Goal: Communication & Community: Answer question/provide support

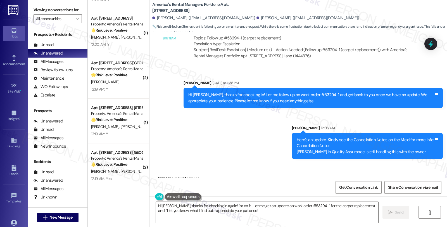
scroll to position [842, 0]
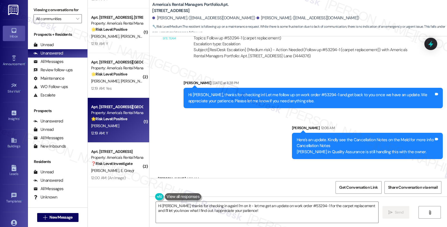
click at [131, 126] on div "[PERSON_NAME]" at bounding box center [117, 125] width 53 height 7
type textarea "Fetching suggested responses. Please feel free to read through the conversation…"
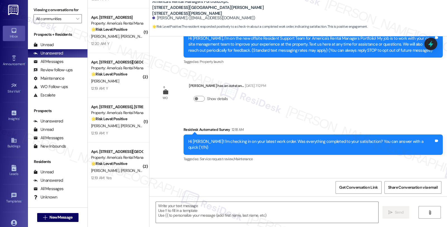
scroll to position [93, 0]
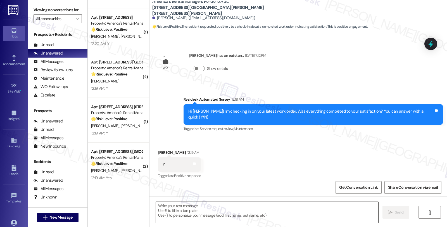
click at [195, 211] on textarea at bounding box center [267, 212] width 223 height 21
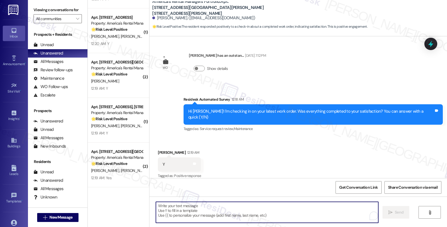
click at [184, 212] on textarea "To enrich screen reader interactions, please activate Accessibility in Grammarl…" at bounding box center [267, 212] width 223 height 21
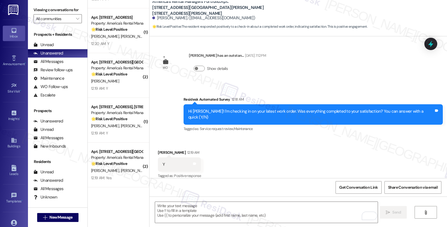
click at [295, 162] on div "Received via SMS [PERSON_NAME] 12:19 AM Y Tags and notes Tagged as: Positive re…" at bounding box center [299, 160] width 298 height 47
click at [238, 209] on textarea "To enrich screen reader interactions, please activate Accessibility in Grammarl…" at bounding box center [266, 212] width 223 height 21
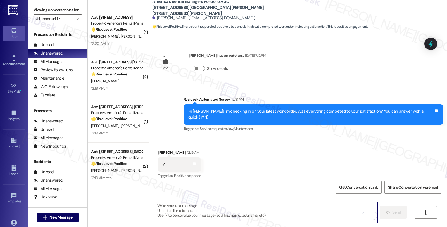
paste textarea "it’s great to hear from you, and I’m glad your latest work order has been compl…"
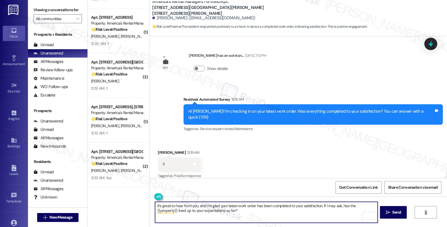
click at [155, 205] on textarea "it’s great to hear from you, and I’m glad your latest work order has been compl…" at bounding box center [266, 212] width 223 height 21
type textarea "It’s great to hear from you, and I’m glad your latest work order has been compl…"
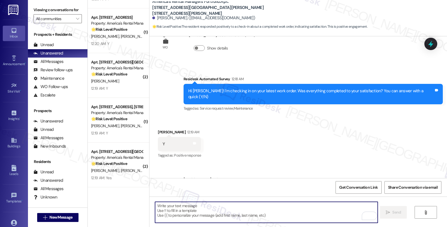
scroll to position [138, 0]
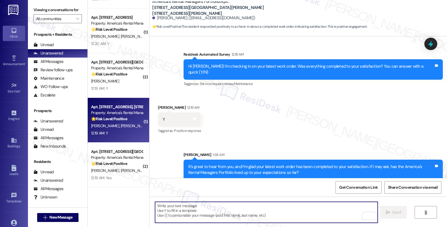
click at [129, 131] on div "12:19 AM: Y 12:19 AM: Y" at bounding box center [117, 133] width 53 height 7
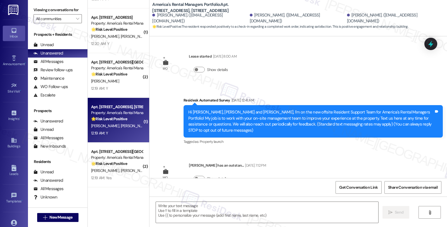
scroll to position [110, 0]
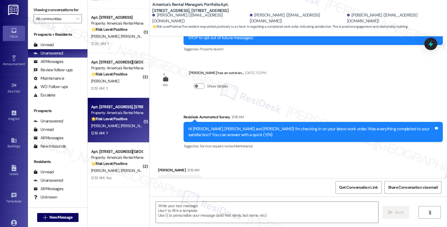
type textarea "Fetching suggested responses. Please feel free to read through the conversation…"
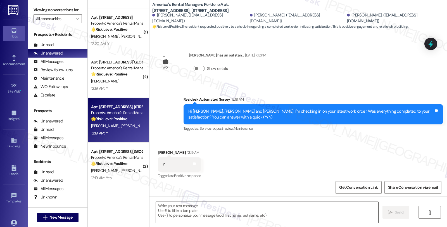
click at [191, 218] on textarea at bounding box center [267, 212] width 223 height 21
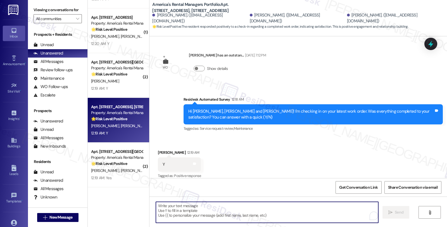
paste textarea "it’s great to hear from you, and I’m glad your latest work order has been compl…"
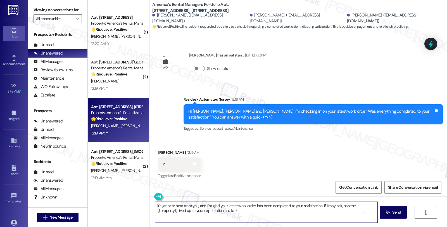
click at [155, 207] on textarea "it’s great to hear from you, and I’m glad your latest work order has been compl…" at bounding box center [266, 212] width 223 height 21
click at [219, 205] on textarea "Hi [PERSON_NAME], it’s great to hear from you, and I’m glad your latest work or…" at bounding box center [266, 212] width 223 height 21
type textarea "Hi [PERSON_NAME], I’m glad your latest work order has been completed to your sa…"
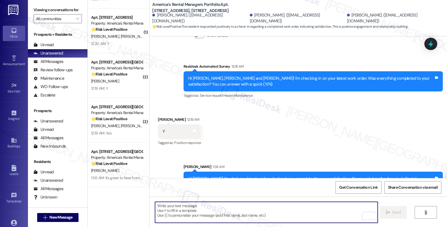
scroll to position [155, 0]
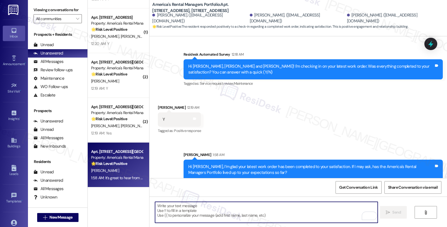
click at [124, 175] on div "1:58 AM: It’s great to hear from you, and I’m glad your latest work order has b…" at bounding box center [117, 177] width 53 height 7
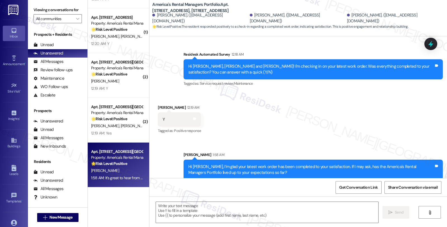
type textarea "Fetching suggested responses. Please feel free to read through the conversation…"
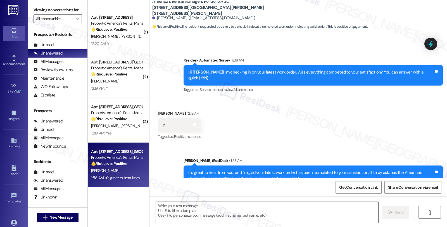
scroll to position [146, 0]
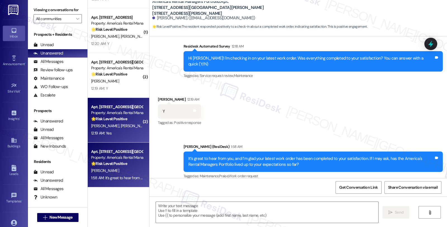
click at [131, 117] on div "🌟 Risk Level: Positive The message is a follow-up on a completed work order and…" at bounding box center [117, 119] width 52 height 6
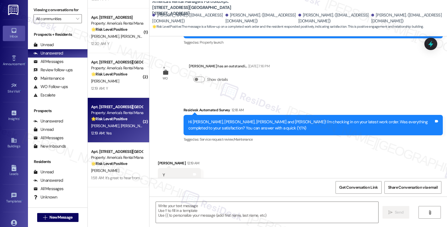
type textarea "Fetching suggested responses. Please feel free to read through the conversation…"
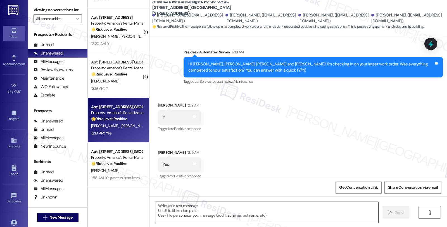
click at [235, 214] on textarea at bounding box center [267, 212] width 223 height 21
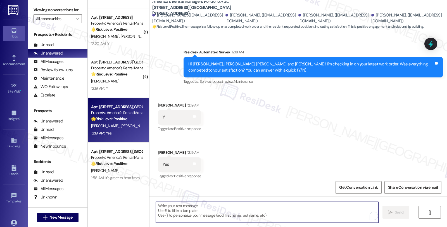
paste textarea "it’s great to hear from you, and I’m glad your latest work order has been compl…"
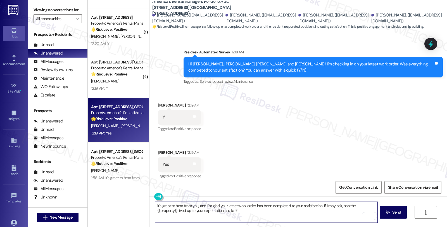
click at [155, 205] on textarea "it’s great to hear from you, and I’m glad your latest work order has been compl…" at bounding box center [266, 212] width 223 height 21
type textarea "Hi [PERSON_NAME] and [PERSON_NAME], it’s great to hear from you, and I’m glad y…"
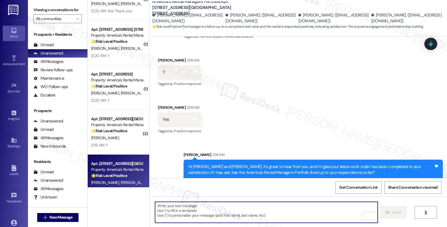
scroll to position [776, 0]
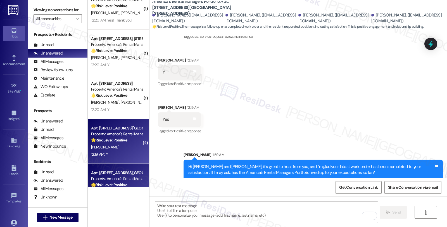
click at [126, 140] on div "🌟 Risk Level: Positive The resident is confirming that the work order was compl…" at bounding box center [117, 140] width 52 height 6
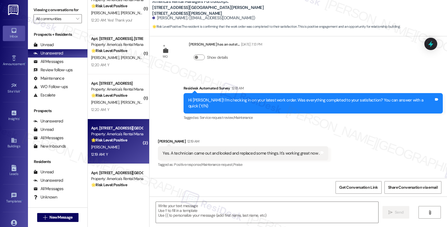
type textarea "Fetching suggested responses. Please feel free to read through the conversation…"
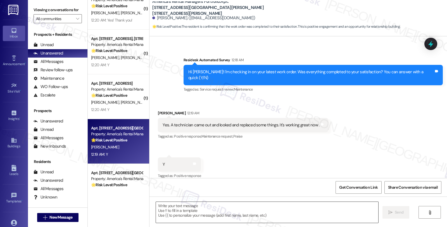
click at [251, 212] on textarea at bounding box center [267, 212] width 223 height 21
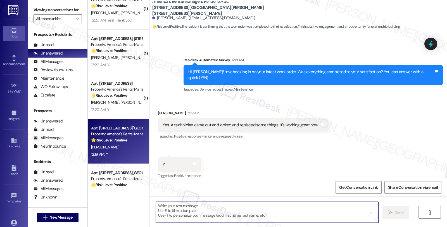
paste textarea "it’s great to hear from you, and I’m glad your latest work order has been compl…"
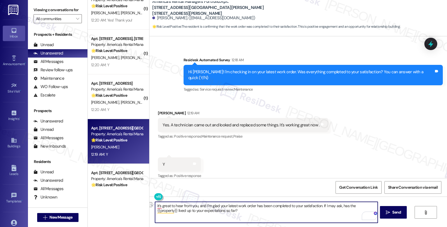
drag, startPoint x: 203, startPoint y: 205, endPoint x: 123, endPoint y: 205, distance: 80.0
click at [123, 205] on div "( 1 ) Apt. 4307 Lochshire Lane, 4307 Lochshire Lane Property: America's Rental …" at bounding box center [268, 113] width 360 height 227
type textarea "I’m glad your latest work order has been completed to your satisfaction. If I m…"
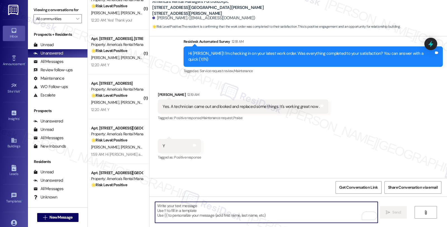
scroll to position [178, 0]
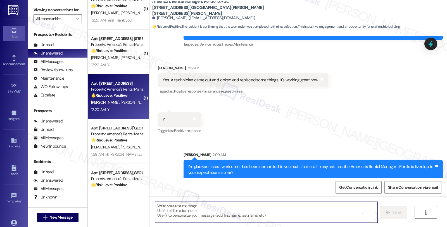
click at [121, 105] on span "[PERSON_NAME]" at bounding box center [135, 102] width 28 height 5
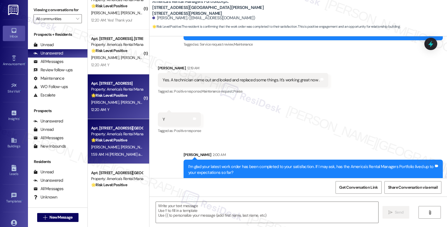
type textarea "Fetching suggested responses. Please feel free to read through the conversation…"
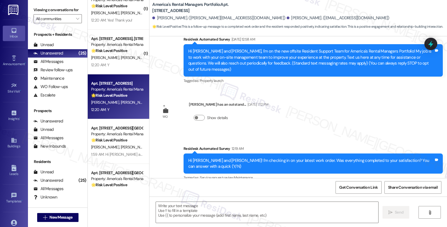
scroll to position [110, 0]
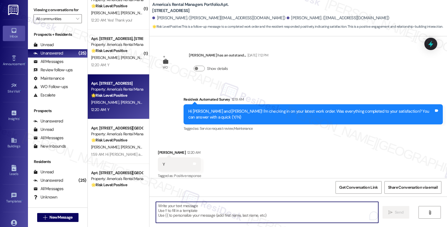
click at [209, 206] on textarea "To enrich screen reader interactions, please activate Accessibility in Grammarl…" at bounding box center [267, 212] width 223 height 21
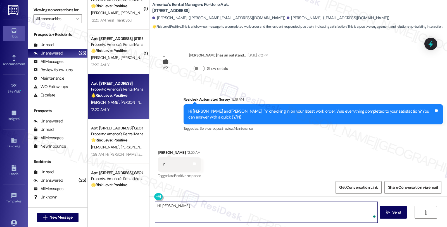
paste textarea "it’s great to hear from you, and I’m glad your latest work order has been compl…"
drag, startPoint x: 166, startPoint y: 204, endPoint x: 219, endPoint y: 204, distance: 52.6
click at [219, 204] on textarea "Hi Amy, it’s great to hear from you, and I’m glad your latest work order has be…" at bounding box center [266, 212] width 223 height 21
type textarea "Hi Amy, I’m glad your latest work order has been completed to your satisfaction…"
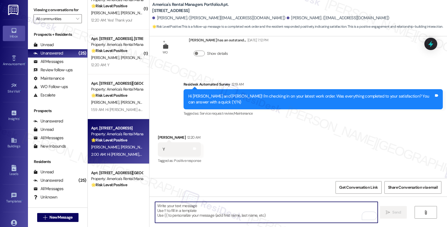
scroll to position [155, 0]
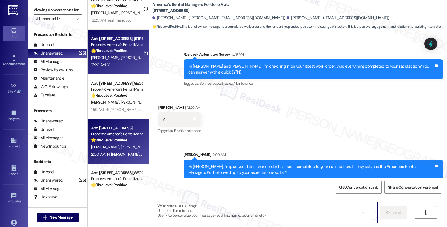
click at [121, 60] on div "W. Lusk J. Morris" at bounding box center [117, 57] width 53 height 7
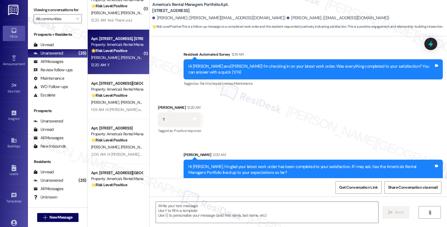
type textarea "Fetching suggested responses. Please feel free to read through the conversation…"
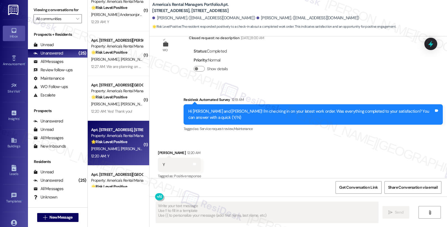
scroll to position [682, 0]
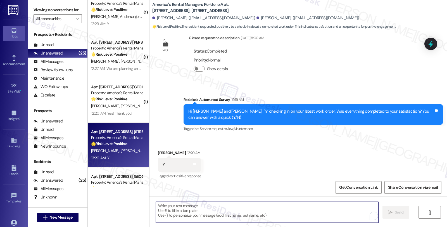
click at [185, 212] on textarea "To enrich screen reader interactions, please activate Accessibility in Grammarl…" at bounding box center [267, 212] width 223 height 21
paste textarea "it’s great to hear from you, and I’m glad your latest work order has been compl…"
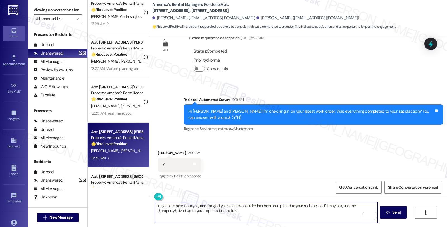
click at [158, 150] on div "Whitlee Lusk 12:20 AM" at bounding box center [179, 154] width 43 height 8
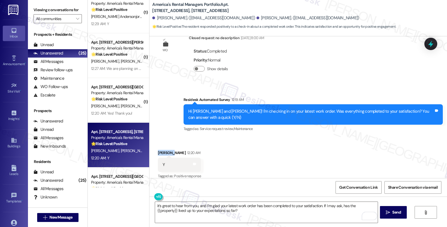
click at [158, 150] on div "Whitlee Lusk 12:20 AM" at bounding box center [179, 154] width 43 height 8
copy div "Whitlee"
click at [155, 204] on textarea "it’s great to hear from you, and I’m glad your latest work order has been compl…" at bounding box center [266, 212] width 223 height 21
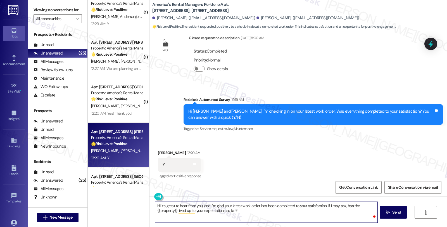
paste textarea "Whitlee"
click at [169, 206] on textarea "HI Whitlee , I’m glad your latest work order has been completed to your satisfa…" at bounding box center [266, 212] width 223 height 21
type textarea "HI Whitlee, I’m glad your latest work order has been completed to your satisfac…"
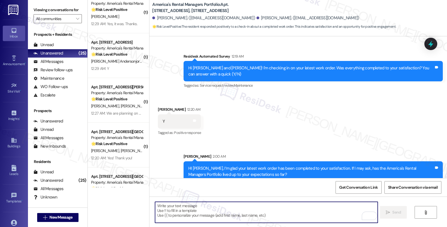
scroll to position [276, 0]
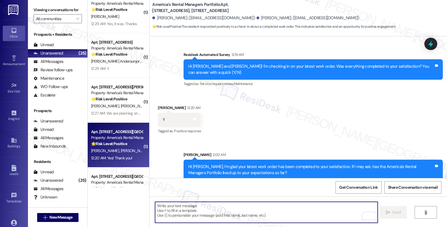
click at [122, 146] on strong "🌟 Risk Level: Positive" at bounding box center [109, 143] width 36 height 5
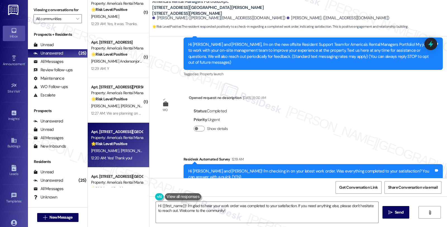
scroll to position [117, 0]
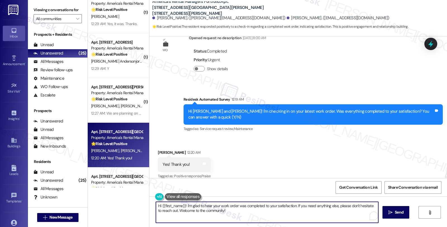
drag, startPoint x: 159, startPoint y: 205, endPoint x: 182, endPoint y: 206, distance: 23.5
click at [182, 206] on textarea "Hi {{first_name}}! I'm glad to hear your work order was completed to your satis…" at bounding box center [267, 212] width 223 height 21
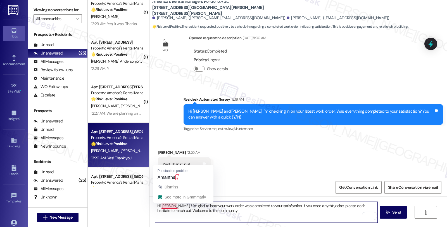
click at [159, 208] on textarea "Hi Amantha, ! I'm glad to hear your work order was completed to your satisfacti…" at bounding box center [266, 212] width 223 height 21
click at [170, 206] on textarea "Hi Amantha, ! I'm glad to hear your work order was completed to your satisfacti…" at bounding box center [266, 212] width 223 height 21
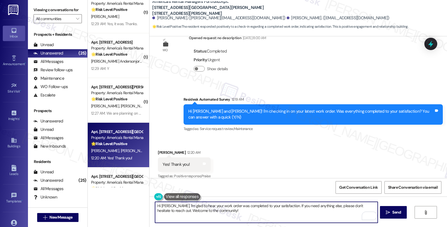
drag, startPoint x: 286, startPoint y: 205, endPoint x: 303, endPoint y: 223, distance: 24.3
click at [303, 223] on textarea "Hi Samantha, I'm glad to hear your work order was completed to your satisfactio…" at bounding box center [266, 212] width 223 height 21
paste textarea "I’m glad your latest work order has been completed to your satisfaction. If I m…"
drag, startPoint x: 285, startPoint y: 205, endPoint x: 181, endPoint y: 213, distance: 104.9
click at [181, 213] on textarea "Hi Samantha, I'm glad to hear your work order was completed to your satisfactio…" at bounding box center [266, 212] width 223 height 21
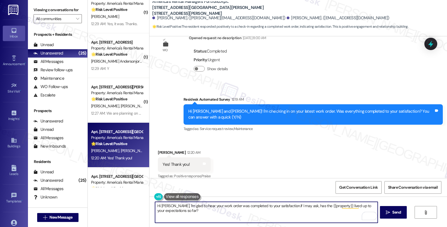
type textarea "Hi Samantha, I'm glad to hear your work order was completed to your satisfactio…"
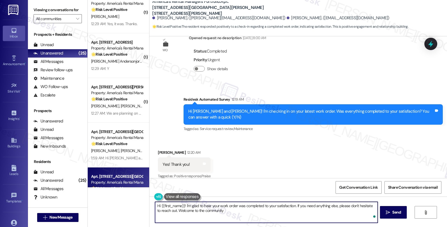
type textarea "Hi {{first_name}}! I'm glad to hear your work order was completed to your satis…"
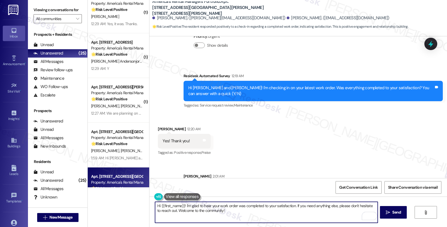
scroll to position [162, 0]
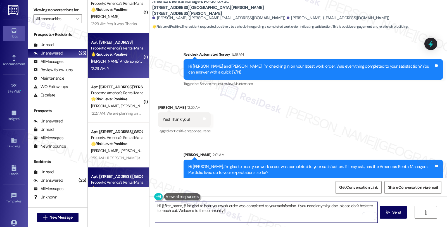
click at [109, 63] on span "J. Andersonjordan" at bounding box center [118, 61] width 55 height 5
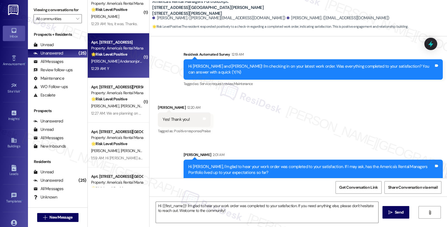
type textarea "Fetching suggested responses. Please feel free to read through the conversation…"
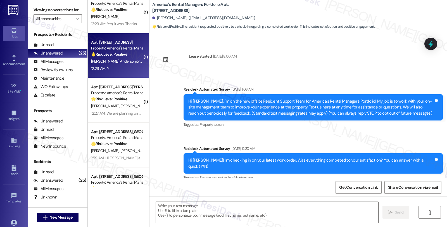
type textarea "Fetching suggested responses. Please feel free to read through the conversation…"
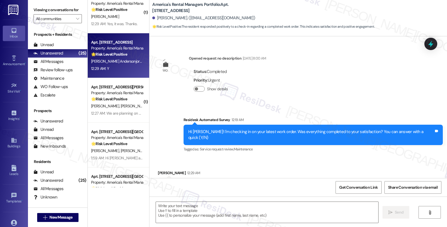
scroll to position [158, 0]
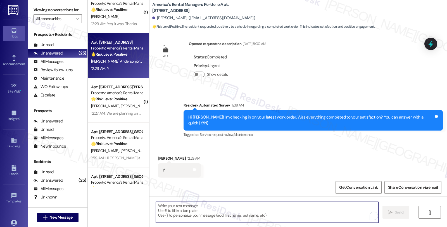
click at [201, 204] on textarea "To enrich screen reader interactions, please activate Accessibility in Grammarl…" at bounding box center [267, 212] width 223 height 21
paste textarea "I’m glad your latest work order has been completed to your satisfaction. If I m…"
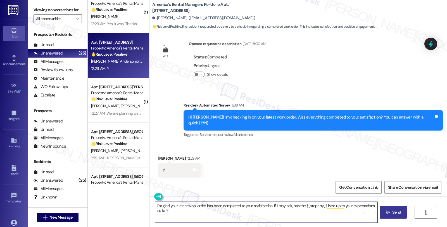
type textarea "I’m glad your latest work order has been completed to your satisfaction. If I m…"
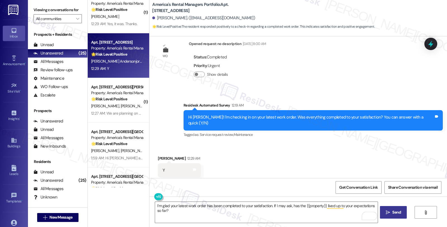
click at [386, 214] on icon "" at bounding box center [388, 212] width 4 height 4
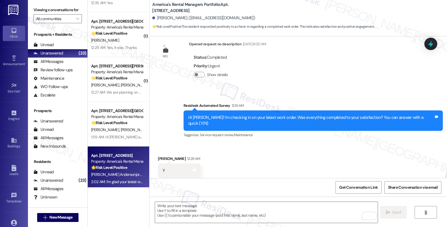
scroll to position [620, 0]
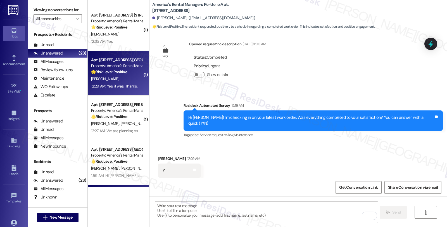
click at [124, 65] on div "Property: America's Rental Managers Portfolio" at bounding box center [117, 66] width 52 height 6
type textarea "Fetching suggested responses. Please feel free to read through the conversation…"
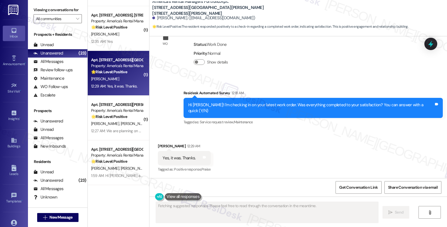
scroll to position [110, 0]
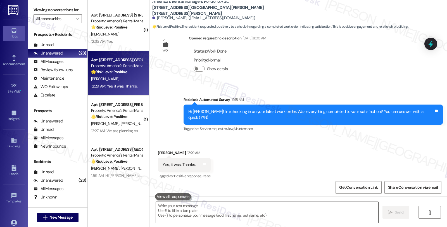
click at [200, 212] on textarea at bounding box center [267, 212] width 223 height 21
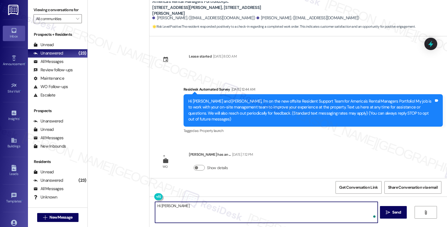
scroll to position [99, 0]
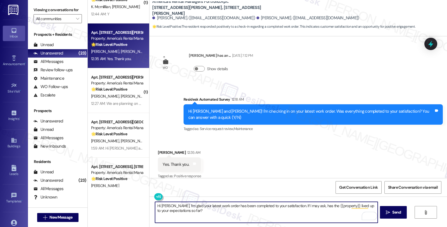
click at [311, 210] on textarea "Hi Christopher, I’m glad your latest work order has been completed to your sati…" at bounding box center [266, 212] width 223 height 21
type textarea "Hi Christopher, I’m glad your latest work order has been completed to your sati…"
click at [395, 211] on span "Send" at bounding box center [397, 212] width 9 height 6
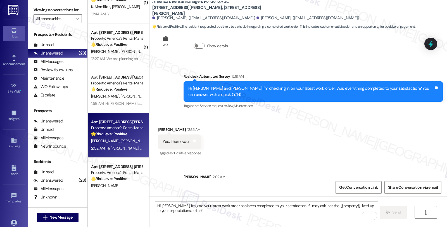
scroll to position [144, 0]
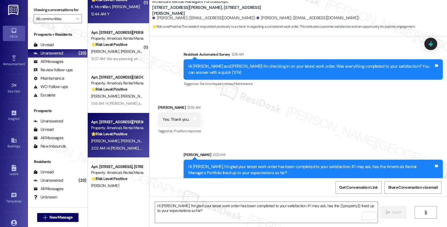
click at [132, 13] on div "12:44 AM: Y 12:44 AM: Y" at bounding box center [117, 14] width 53 height 7
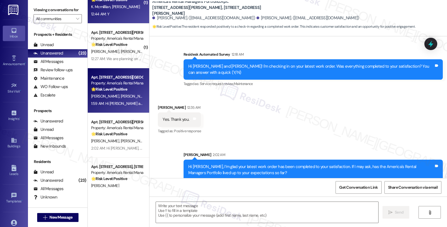
type textarea "Fetching suggested responses. Please feel free to read through the conversation…"
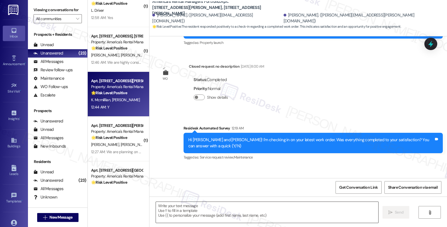
scroll to position [128, 0]
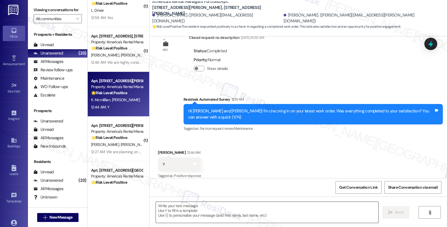
click at [234, 210] on textarea at bounding box center [267, 212] width 223 height 21
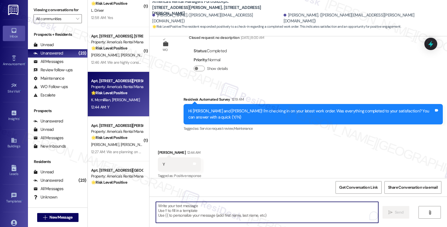
paste textarea "I’m glad your latest work order has been completed to your satisfaction. If I m…"
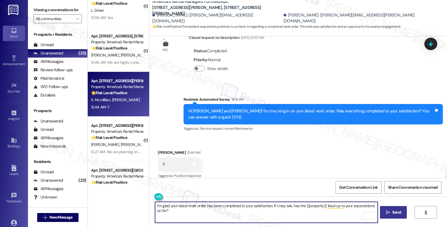
click at [155, 204] on textarea "I’m glad your latest work order has been completed to your satisfaction. If I m…" at bounding box center [266, 212] width 223 height 21
type textarea "Hi Kimothy, I’m glad your latest work order has been completed to your satisfac…"
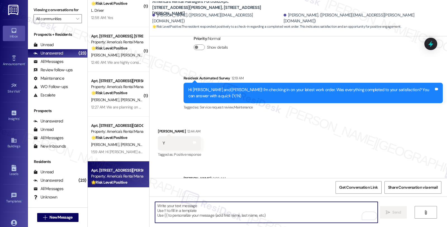
scroll to position [173, 0]
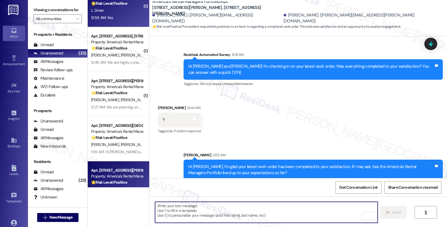
click at [117, 2] on strong "🌟 Risk Level: Positive" at bounding box center [109, 3] width 36 height 5
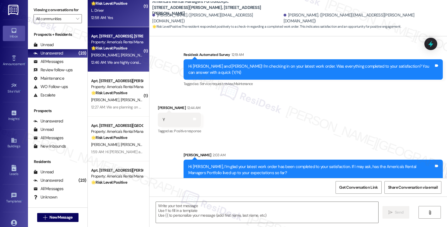
type textarea "Fetching suggested responses. Please feel free to read through the conversation…"
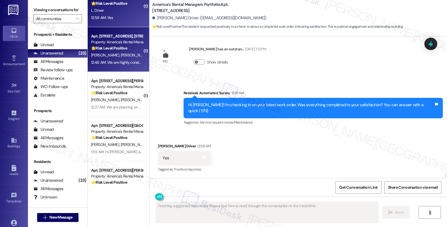
scroll to position [93, 0]
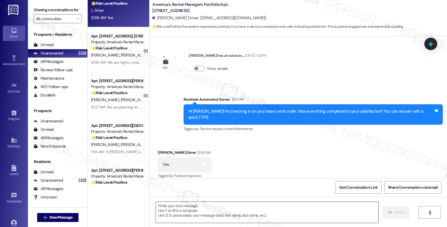
click at [189, 218] on textarea at bounding box center [267, 212] width 223 height 21
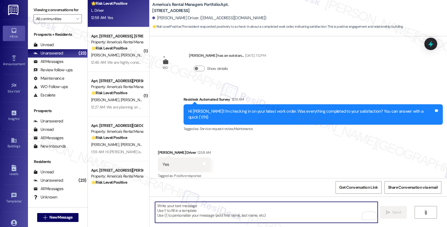
click at [234, 211] on textarea "To enrich screen reader interactions, please activate Accessibility in Grammarl…" at bounding box center [266, 212] width 223 height 21
paste textarea "I’m glad your latest work order has been completed to your satisfaction. If I m…"
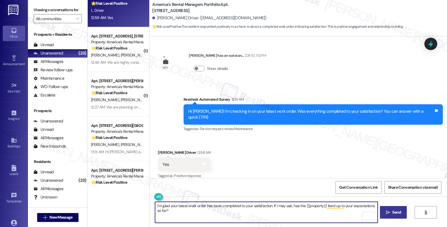
type textarea "I’m glad your latest work order has been completed to your satisfaction. If I m…"
click at [393, 210] on span "Send" at bounding box center [397, 212] width 9 height 6
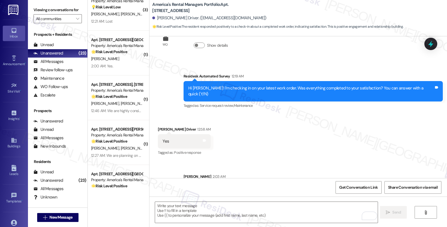
scroll to position [138, 0]
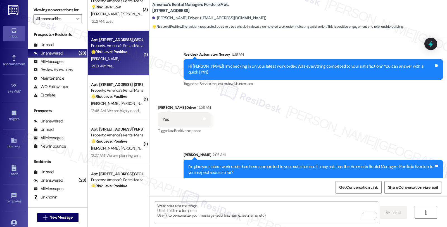
click at [121, 53] on strong "🌟 Risk Level: Positive" at bounding box center [109, 51] width 36 height 5
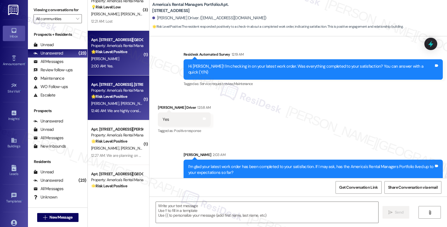
type textarea "Fetching suggested responses. Please feel free to read through the conversation…"
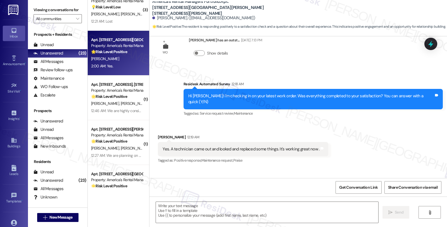
scroll to position [233, 0]
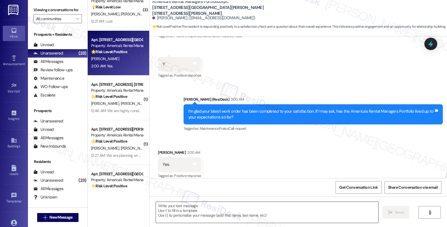
click at [206, 212] on textarea at bounding box center [267, 212] width 223 height 21
click at [257, 153] on div "Received via SMS Karen Eskridge 2:00 AM Yes. Tags and notes Tagged as: Positive…" at bounding box center [299, 160] width 298 height 47
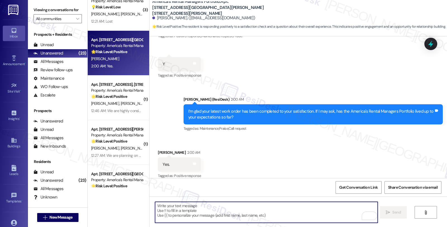
click at [205, 208] on textarea "To enrich screen reader interactions, please activate Accessibility in Grammarl…" at bounding box center [266, 212] width 223 height 21
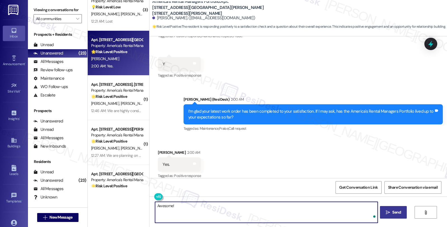
paste textarea "We strive to make your experience here as smooth as possible, and your positive…"
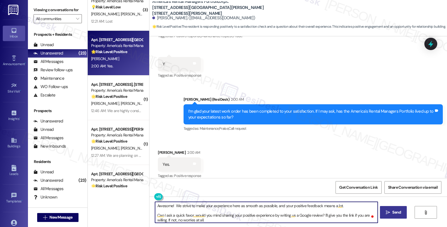
scroll to position [0, 0]
type textarea "Awesome! We strive to make your experience here as smooth as possible, and your…"
click at [394, 211] on span "Send" at bounding box center [397, 212] width 9 height 6
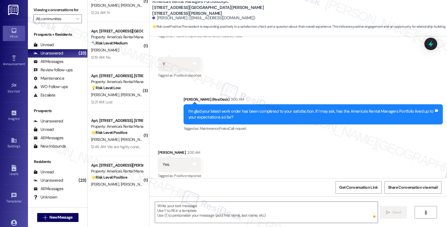
scroll to position [278, 0]
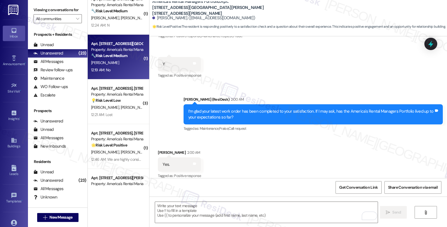
click at [125, 63] on div "T. Blevins" at bounding box center [117, 62] width 53 height 7
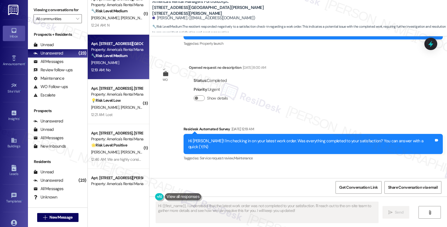
scroll to position [202, 0]
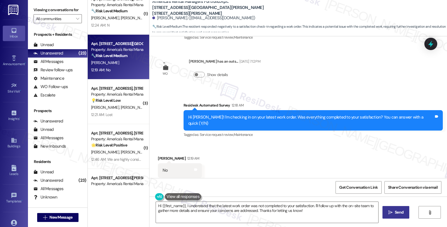
click at [336, 143] on div "Received via SMS Theresa Blevins 12:19 AM No Tags and notes Tagged as: Negative…" at bounding box center [299, 166] width 298 height 47
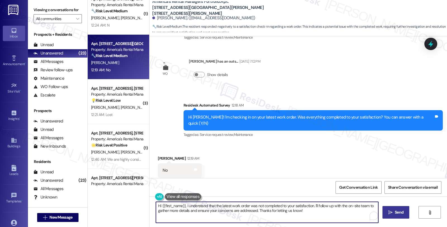
drag, startPoint x: 311, startPoint y: 204, endPoint x: 320, endPoint y: 224, distance: 22.7
click at [320, 219] on textarea "Hi {{first_name}}, I understand that the latest work order was not completed to…" at bounding box center [267, 212] width 223 height 21
click at [294, 143] on div "Received via SMS Theresa Blevins 12:19 AM No Tags and notes Tagged as: Negative…" at bounding box center [299, 166] width 298 height 47
drag, startPoint x: 182, startPoint y: 205, endPoint x: 131, endPoint y: 203, distance: 50.9
click at [131, 203] on div "( 1 ) Apt. 46 Granvil Way, 46 Granvil Way Property: America's Rental Managers P…" at bounding box center [268, 113] width 360 height 227
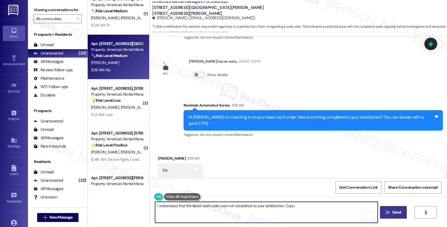
click at [308, 208] on textarea "I understand that the latest work order was not completed to your satisfaction.…" at bounding box center [266, 212] width 223 height 21
type textarea "I understand that the latest work order was not completed to your satisfaction.…"
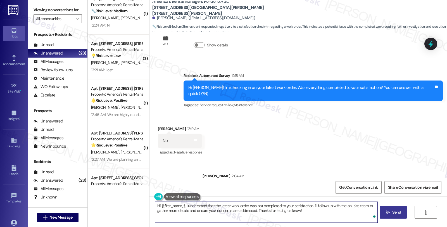
scroll to position [241, 0]
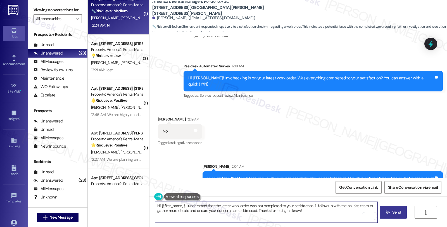
type textarea "Hi {{first_name}}, I understand that the latest work order was not completed to…"
click at [121, 20] on div "B. Riddle G. Galindez" at bounding box center [117, 18] width 53 height 7
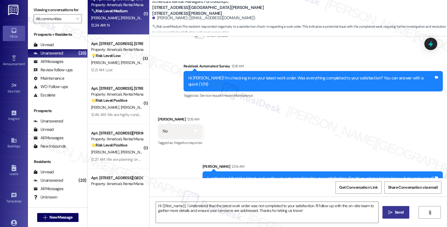
type textarea "Fetching suggested responses. Please feel free to read through the conversation…"
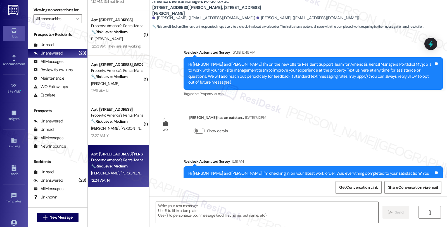
scroll to position [99, 0]
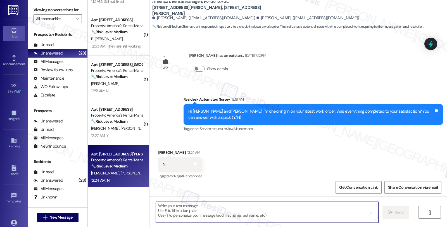
click at [218, 207] on textarea "To enrich screen reader interactions, please activate Accessibility in Grammarl…" at bounding box center [267, 212] width 223 height 21
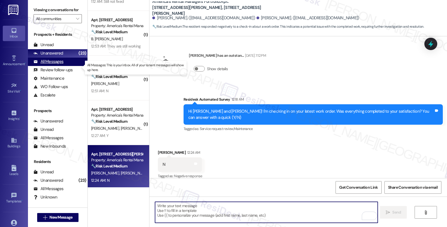
click at [55, 65] on div "All Messages" at bounding box center [49, 62] width 30 height 6
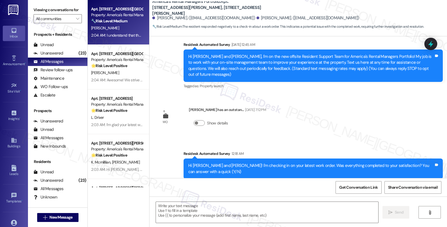
type textarea "Fetching suggested responses. Please feel free to read through the conversation…"
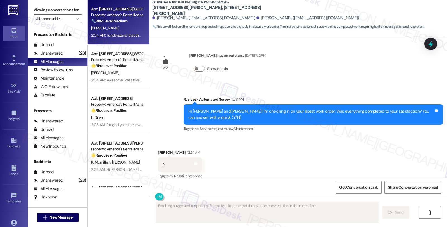
click at [129, 27] on div "T. Blevins" at bounding box center [117, 28] width 53 height 7
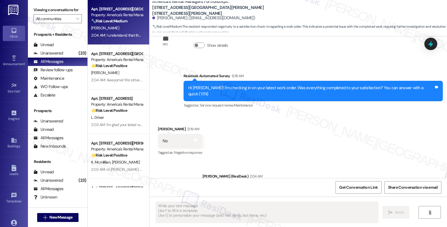
scroll to position [249, 0]
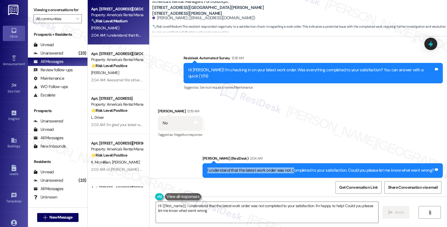
type textarea "Hi {{first_name}}, I understand that the latest work order was not completed to…"
drag, startPoint x: 207, startPoint y: 159, endPoint x: 447, endPoint y: 159, distance: 239.9
click at [447, 159] on div "Lease started Aug 15, 2025 at 8:00 AM Survey, sent via SMS Residesk Automated S…" at bounding box center [299, 107] width 298 height 142
copy div "I understand that the latest work order was not completed to your satisfaction.…"
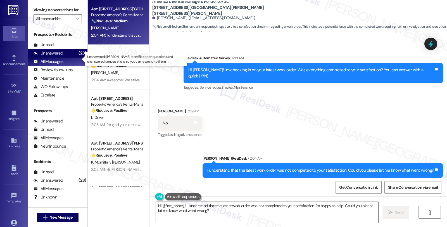
click at [62, 56] on div "Unanswered" at bounding box center [49, 53] width 30 height 6
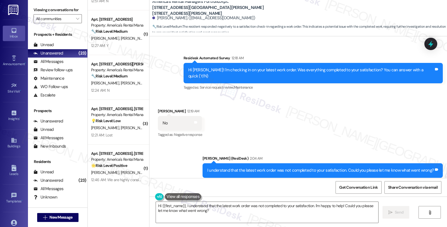
scroll to position [217, 0]
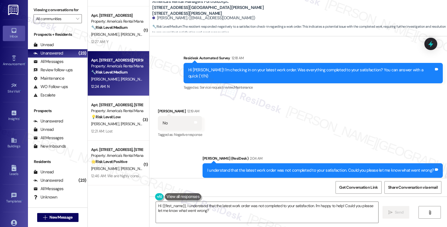
click at [131, 83] on div "12:24 AM: N 12:24 AM: N" at bounding box center [117, 86] width 53 height 7
type textarea "Fetching suggested responses. Please feel free to read through the conversation…"
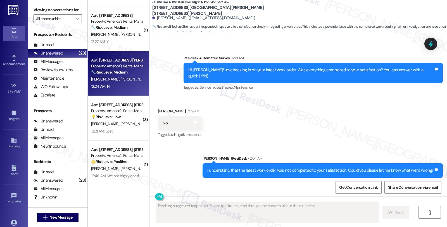
scroll to position [99, 0]
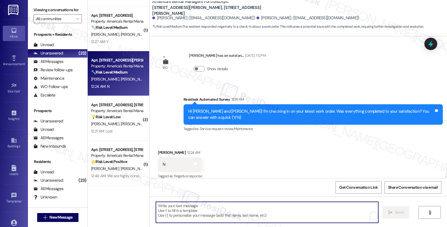
click at [210, 206] on textarea "To enrich screen reader interactions, please activate Accessibility in Grammarl…" at bounding box center [267, 212] width 223 height 21
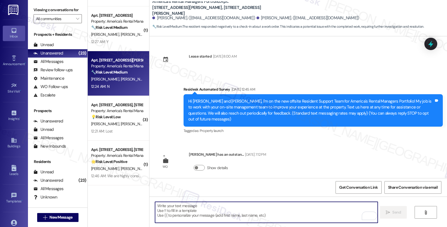
click at [216, 211] on textarea "To enrich screen reader interactions, please activate Accessibility in Grammarl…" at bounding box center [266, 212] width 223 height 21
paste textarea "I understand that the latest work order was not completed to your satisfaction.…"
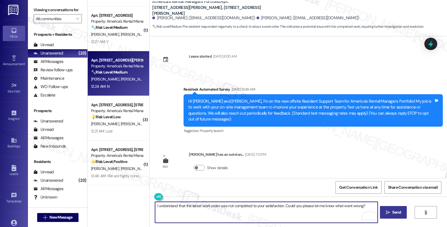
type textarea "I understand that the latest work order was not completed to your satisfaction.…"
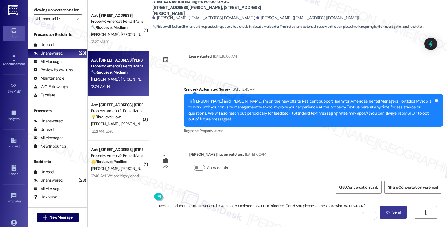
click at [393, 214] on span "Send" at bounding box center [397, 212] width 9 height 6
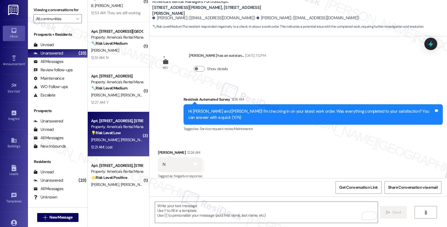
scroll to position [155, 0]
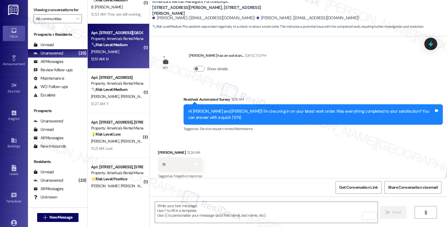
click at [132, 60] on div "12:51 AM: N 12:51 AM: N" at bounding box center [117, 59] width 53 height 7
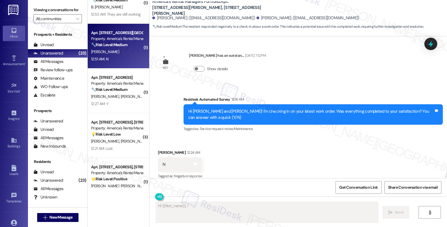
scroll to position [93, 0]
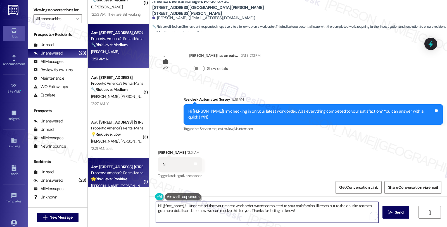
drag, startPoint x: 290, startPoint y: 215, endPoint x: 93, endPoint y: 183, distance: 199.4
click at [93, 183] on div "( 1 ) Apt. 588 Troubadour Lane, 588 Troubadour Lane Property: America's Rental …" at bounding box center [268, 113] width 360 height 227
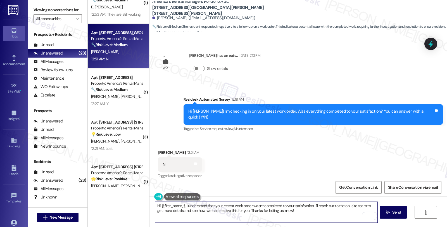
paste textarea "I understand that the latest work order was not completed to your satisfaction.…"
click at [209, 208] on textarea "Hi {{first_name}}, I understand that your recent work order wasn't completed to…" at bounding box center [266, 212] width 223 height 21
drag, startPoint x: 183, startPoint y: 207, endPoint x: 132, endPoint y: 202, distance: 51.2
click at [132, 202] on div "( 1 ) Apt. 588 Troubadour Lane, 588 Troubadour Lane Property: America's Rental …" at bounding box center [268, 113] width 360 height 227
drag, startPoint x: 244, startPoint y: 214, endPoint x: 48, endPoint y: 172, distance: 200.1
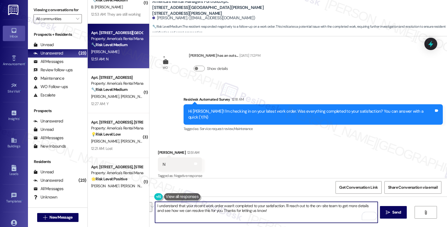
click at [48, 172] on div "Viewing conversations for All communities  Prospects + Residents Unread (0) Un…" at bounding box center [237, 113] width 419 height 227
paste textarea "the latest work order was not completed to your satisfaction. Could you please …"
type textarea "I understand that the latest work order was not completed to your satisfaction.…"
click at [385, 212] on span " Send" at bounding box center [394, 212] width 18 height 6
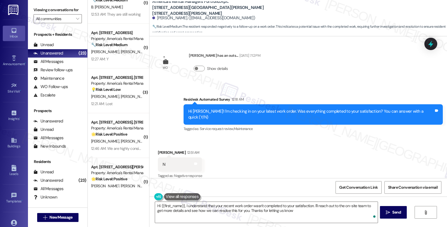
type textarea "Hi {{first_name}}, I understand that your recent work order wasn't completed to…"
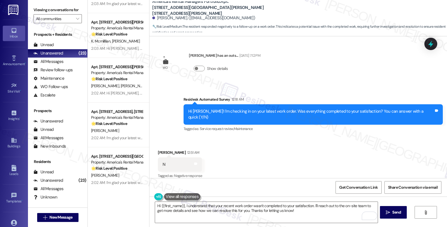
scroll to position [407, 0]
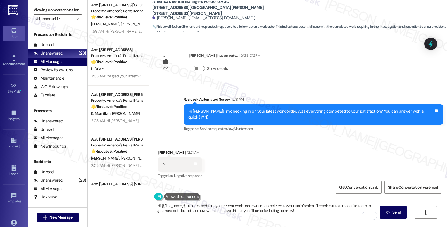
click at [56, 65] on div "All Messages" at bounding box center [49, 62] width 30 height 6
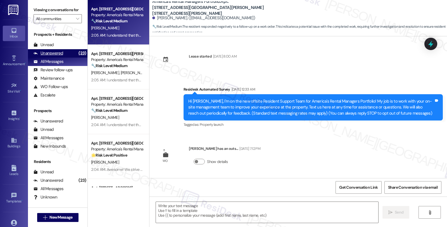
type textarea "Fetching suggested responses. Please feel free to read through the conversation…"
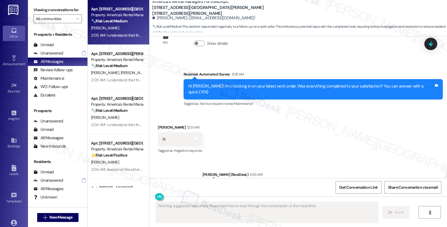
scroll to position [140, 0]
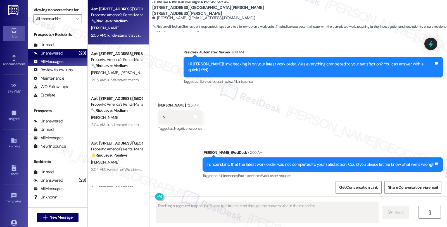
click at [55, 56] on div "Unanswered" at bounding box center [49, 53] width 30 height 6
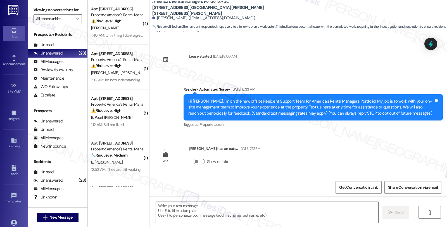
scroll to position [93, 0]
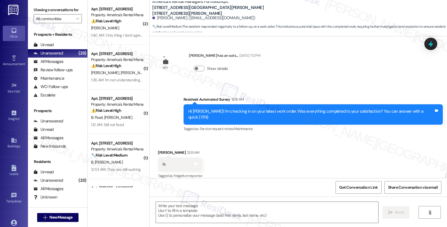
type textarea "Fetching suggested responses. Please feel free to read through the conversation…"
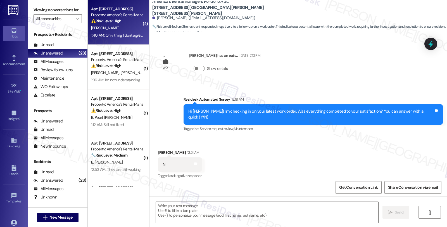
click at [133, 31] on div "[PERSON_NAME]" at bounding box center [117, 28] width 53 height 7
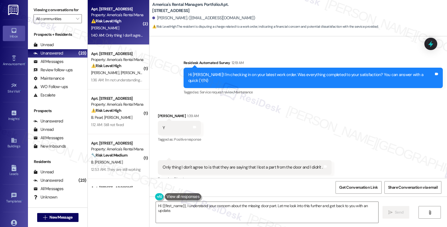
scroll to position [161, 0]
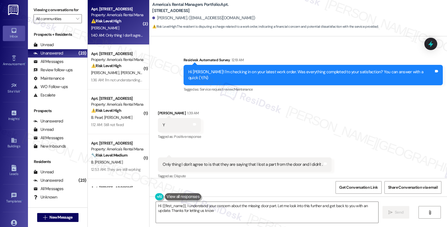
type textarea "Hi {{first_name}}, I understand your concern about the missing door part. Let m…"
drag, startPoint x: 179, startPoint y: 108, endPoint x: 155, endPoint y: 108, distance: 24.3
click at [158, 110] on div "Brandi Mcghee 1:39 AM" at bounding box center [179, 114] width 43 height 8
copy div "Brandi Mcghee"
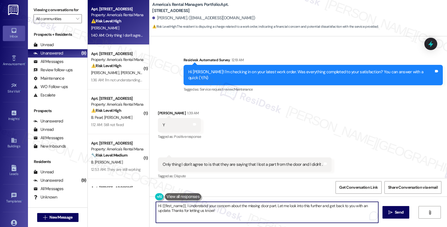
drag, startPoint x: 275, startPoint y: 205, endPoint x: 299, endPoint y: 220, distance: 28.4
click at [299, 220] on textarea "Hi {{first_name}}, I understand your concern about the missing door part. Let m…" at bounding box center [267, 212] width 223 height 21
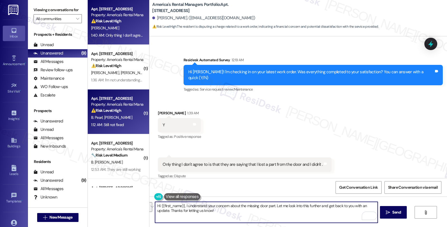
click at [138, 115] on div "Apt. 121 County Road 1702, 121 County Road 1702 Property: America's Rental Mana…" at bounding box center [119, 111] width 62 height 45
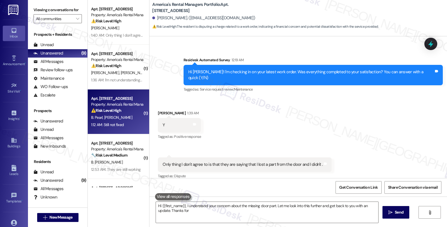
type textarea "Hi {{first_name}}, I understand your concern about the missing door part. Let m…"
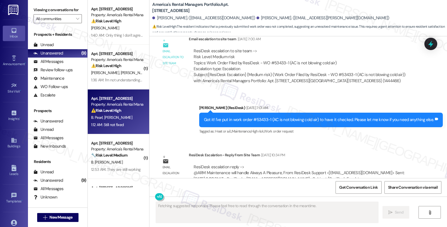
scroll to position [1157, 0]
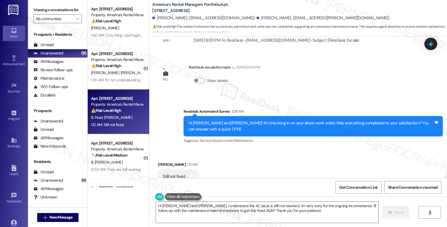
type textarea "Hi Angel and Billy, I understand the AC issue is still not resolved. I'm very s…"
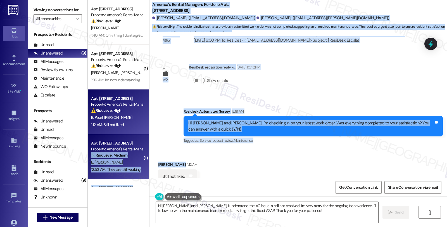
drag, startPoint x: 173, startPoint y: 146, endPoint x: 141, endPoint y: 146, distance: 31.6
click at [141, 146] on div "Apt. 11426 B OAW, 11424-26 Oak Arbor Way Property: America's Rental Managers Po…" at bounding box center [268, 113] width 360 height 227
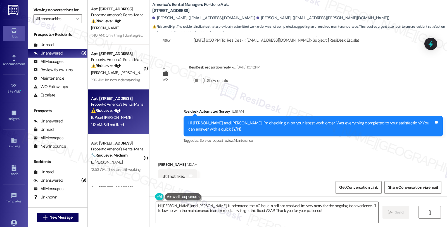
click at [186, 162] on div "1:12 AM" at bounding box center [191, 165] width 11 height 6
drag, startPoint x: 172, startPoint y: 147, endPoint x: 150, endPoint y: 148, distance: 22.1
click at [154, 157] on div "Received via SMS Angel Riggs 1:12 AM Still not fixed Tags and notes Tagged as: …" at bounding box center [178, 176] width 48 height 39
copy div "Angel Riggs"
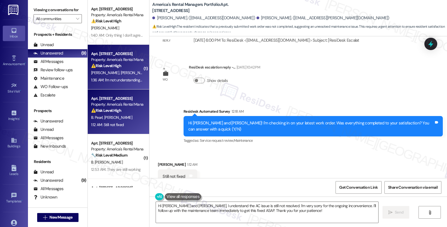
click at [125, 75] on div "W. Taylor M. Jones" at bounding box center [117, 72] width 53 height 7
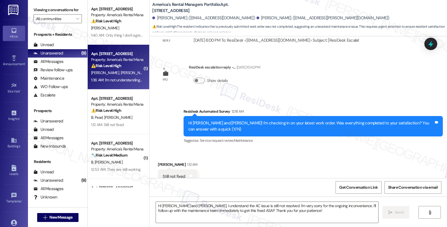
type textarea "Fetching suggested responses. Please feel free to read through the conversation…"
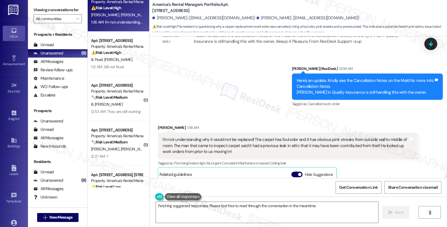
scroll to position [62, 0]
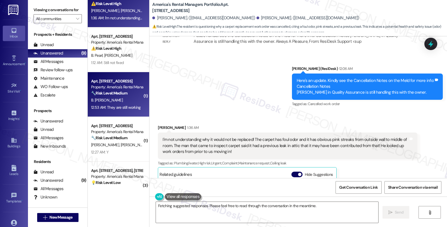
click at [132, 96] on div "🔧 Risk Level: Medium The resident indicates that the work order is still in pro…" at bounding box center [117, 93] width 52 height 6
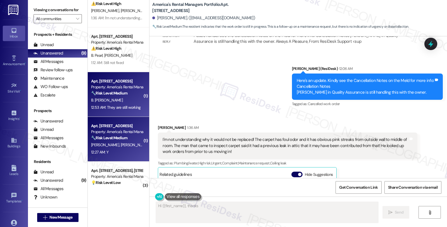
scroll to position [116, 0]
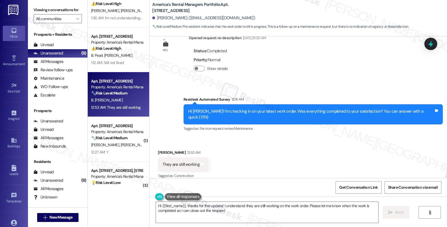
type textarea "Hi {{first_name}}, thanks for the update! I understand they are still working o…"
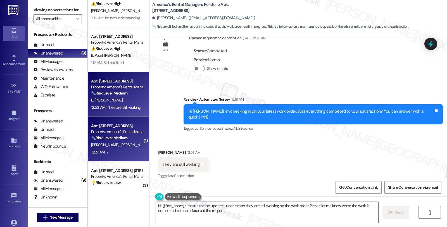
click at [127, 149] on div "12:27 AM: Y 12:27 AM: Y" at bounding box center [117, 152] width 53 height 7
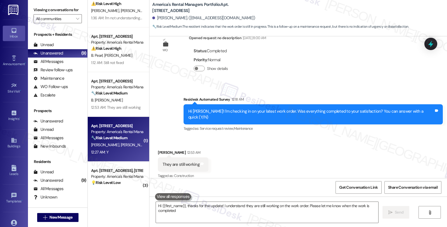
scroll to position [104, 0]
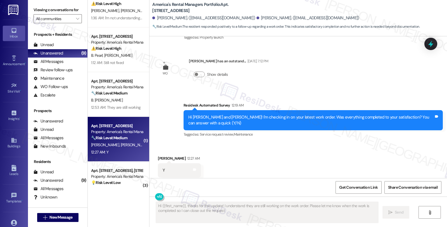
type textarea "Hi {{first_name}}, thanks for the update! I understand they are still working o…"
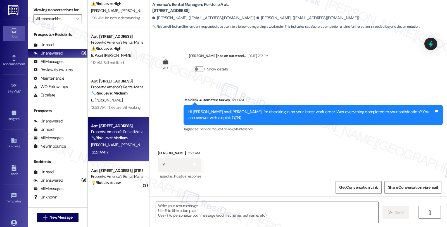
scroll to position [110, 0]
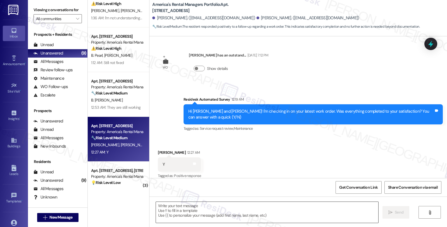
click at [259, 214] on textarea at bounding box center [267, 212] width 223 height 21
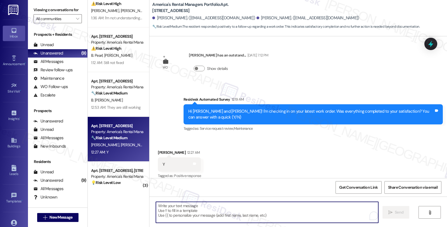
paste textarea "I’m glad your latest work order has been completed to your satisfaction. If I m…"
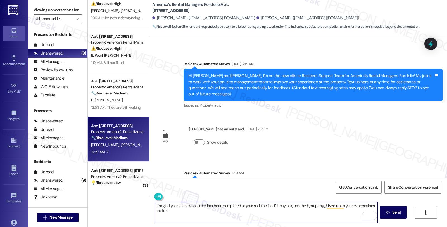
scroll to position [0, 0]
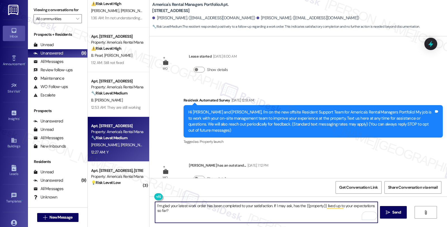
type textarea "I’m glad your latest work order has been completed to your satisfaction. If I m…"
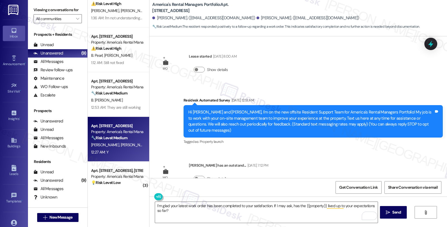
click at [397, 205] on div "I’m glad your latest work order has been completed to your satisfaction. If I m…" at bounding box center [299, 218] width 298 height 42
click at [397, 211] on span "Send" at bounding box center [397, 212] width 9 height 6
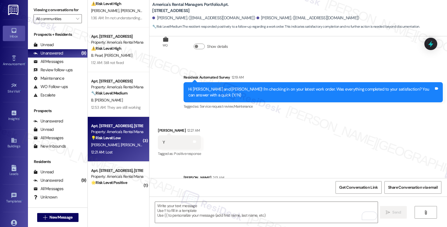
scroll to position [141, 0]
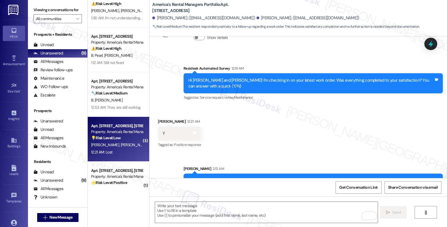
click at [132, 140] on div "💡 Risk Level: Low The resident's response of 'Yes what Lost.' to a work order s…" at bounding box center [117, 138] width 52 height 6
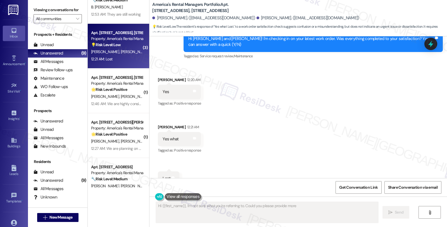
scroll to position [195, 0]
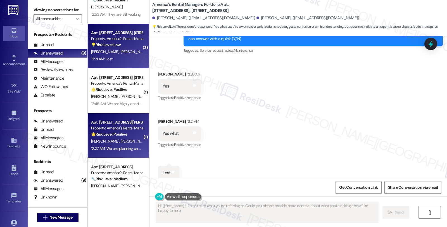
type textarea "Hi {{first_name}}, I'm not sure what you're referring to. Could you please prov…"
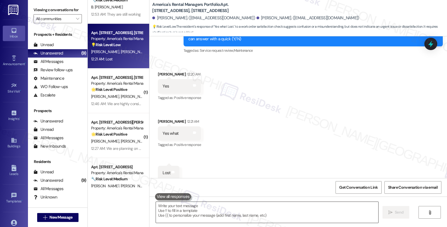
click at [221, 210] on textarea at bounding box center [267, 212] width 223 height 21
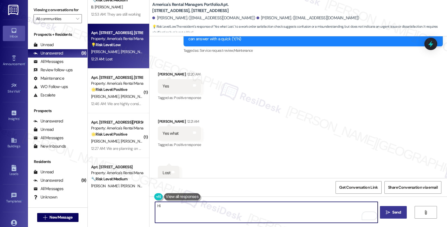
click at [162, 202] on textarea "Hi" at bounding box center [266, 212] width 223 height 21
drag, startPoint x: 160, startPoint y: 210, endPoint x: 140, endPoint y: 205, distance: 20.6
click at [140, 205] on div "Apt. 588 Troubadour Lane, 588 Troubadour Lane Property: America's Rental Manage…" at bounding box center [268, 113] width 360 height 227
paste textarea "I’m glad your latest work order has been completed to your satisfaction. If I m…"
drag, startPoint x: 270, startPoint y: 205, endPoint x: 277, endPoint y: 217, distance: 14.2
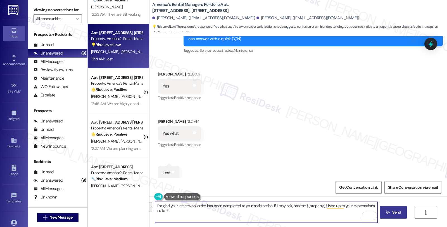
click at [277, 217] on textarea "I’m glad your latest work order has been completed to your satisfaction. If I m…" at bounding box center [266, 212] width 223 height 21
drag, startPoint x: 238, startPoint y: 206, endPoint x: 268, endPoint y: 224, distance: 35.2
click at [268, 224] on div "I’m glad your latest work order has been completed to your satisfaction. If I m…" at bounding box center [299, 218] width 298 height 42
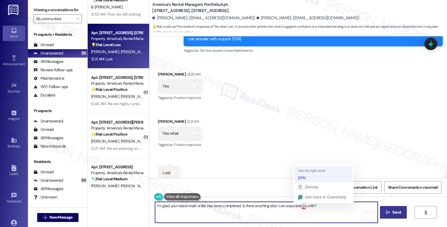
type textarea "I’m glad your latest work order has been completed. Is there anything else I ca…"
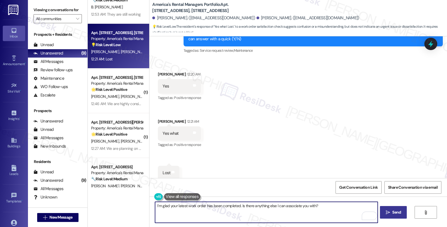
click at [287, 205] on textarea "I’m glad your latest work order has been completed. Is there anything else I ca…" at bounding box center [266, 212] width 223 height 21
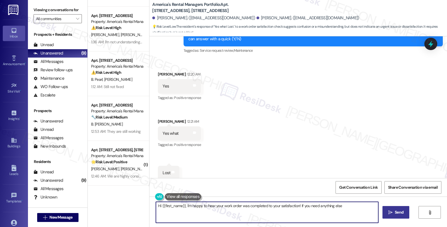
scroll to position [0, 0]
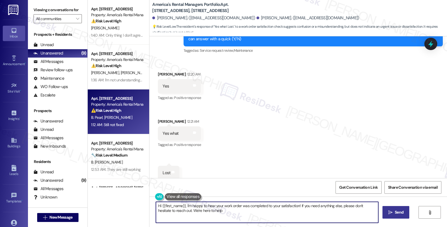
type textarea "Hi {{first_name}}, I'm happy to hear your work order was completed to your sati…"
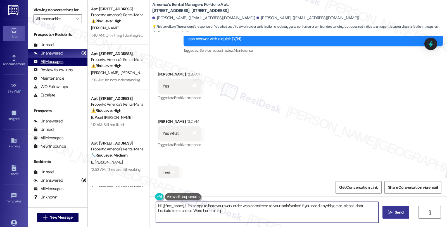
click at [61, 65] on div "All Messages" at bounding box center [49, 62] width 30 height 6
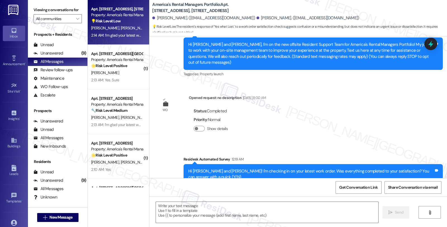
type textarea "Fetching suggested responses. Please feel free to read through the conversation…"
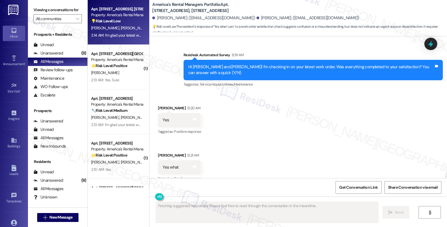
scroll to position [195, 0]
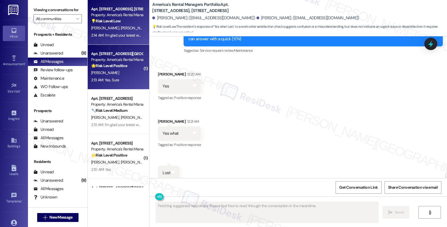
click at [119, 71] on div "[PERSON_NAME]" at bounding box center [117, 72] width 53 height 7
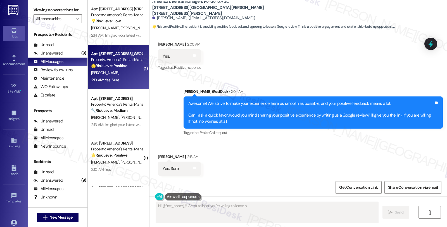
scroll to position [345, 0]
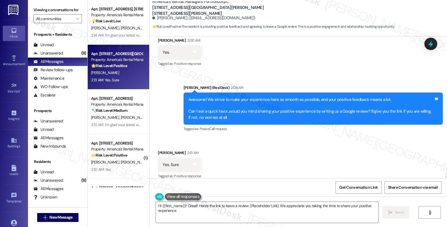
type textarea "Hi {{first_name}}! Great! Here's the link to leave a review: [Placeholder Link]…"
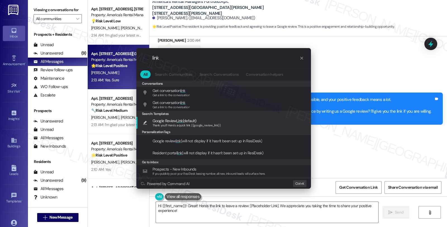
type input "link"
click at [181, 123] on span "Thank you!!! Here's a quick link {{google_review_link}}" at bounding box center [187, 125] width 68 height 4
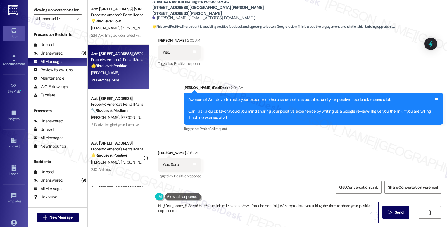
type textarea "Thank you!!! Here's a quick link {{google_review_link}}"
click at [270, 212] on textarea "Thank you!!! Here's a quick link {{google_review_link}}" at bounding box center [266, 212] width 223 height 21
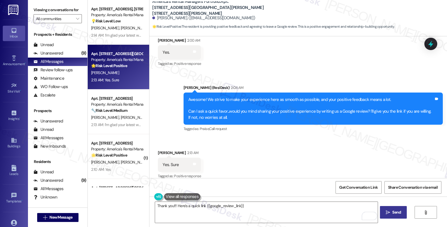
click at [390, 210] on span " Send" at bounding box center [394, 212] width 18 height 6
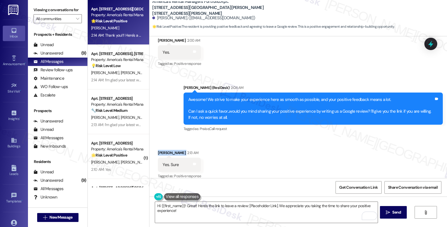
drag, startPoint x: 154, startPoint y: 146, endPoint x: 178, endPoint y: 147, distance: 24.4
click at [178, 147] on div "Received via SMS Karen Eskridge 2:13 AM Yes. Sure Tags and notes Tagged as: Pos…" at bounding box center [179, 165] width 51 height 39
copy div "[PERSON_NAME]"
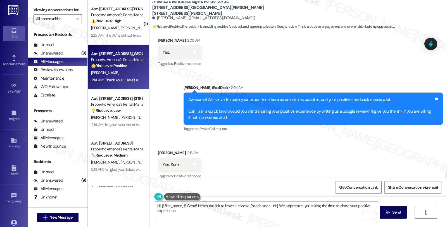
click at [220, 210] on textarea "Hi {{first_name}}! Great! Here's the link to leave a review: [Placeholder Link]…" at bounding box center [266, 212] width 223 height 21
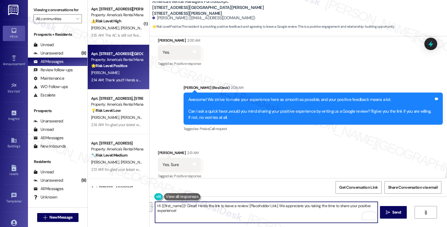
paste textarea "You may leave your review at your convenience. I would also appreciate if you c…"
click at [158, 150] on div "Karen Eskridge 2:13 AM" at bounding box center [179, 154] width 43 height 8
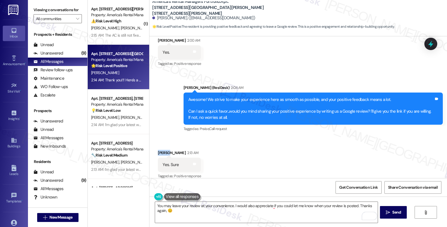
click at [158, 150] on div "Karen Eskridge 2:13 AM" at bounding box center [179, 154] width 43 height 8
copy div "Karen"
click at [159, 211] on textarea "You may leave your review at your convenience. I would also appreciate if you c…" at bounding box center [266, 212] width 223 height 21
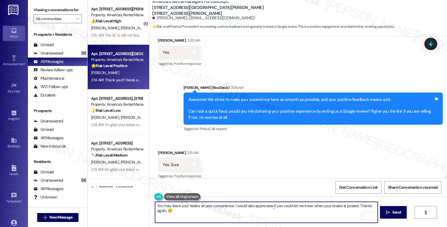
click at [159, 211] on textarea "You may leave your review at your convenience. I would also appreciate if you c…" at bounding box center [266, 212] width 223 height 21
paste textarea "Karen"
type textarea "You may leave your review at your convenience. I would also appreciate if you c…"
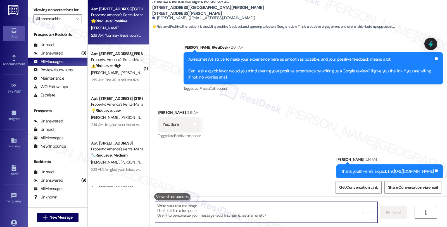
scroll to position [423, 0]
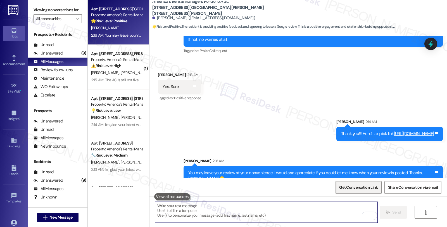
click at [356, 187] on span "Get Conversation Link" at bounding box center [358, 188] width 39 height 6
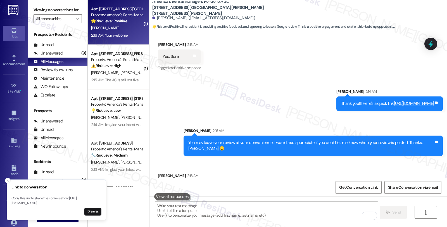
scroll to position [462, 0]
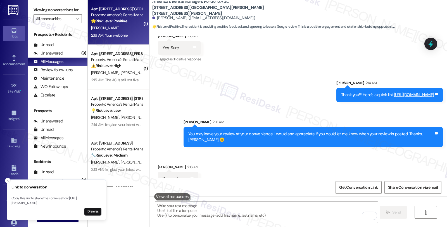
click at [233, 213] on textarea "To enrich screen reader interactions, please activate Accessibility in Grammarl…" at bounding box center [266, 212] width 223 height 21
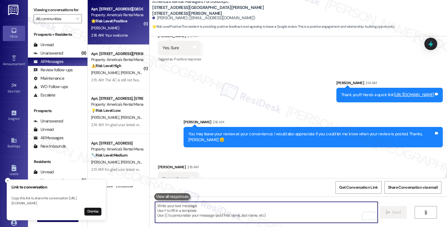
scroll to position [462, 0]
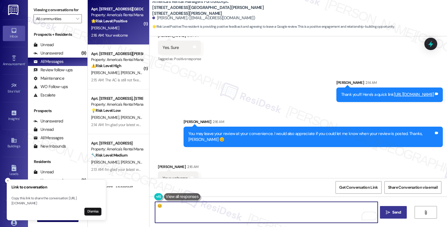
type textarea "😊"
click at [393, 211] on span "Send" at bounding box center [397, 212] width 9 height 6
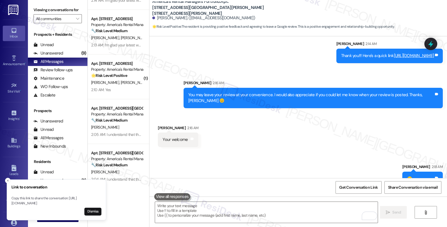
scroll to position [124, 0]
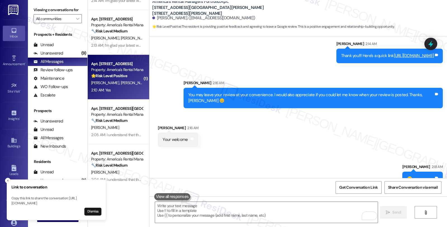
click at [116, 74] on strong "🌟 Risk Level: Positive" at bounding box center [109, 75] width 36 height 5
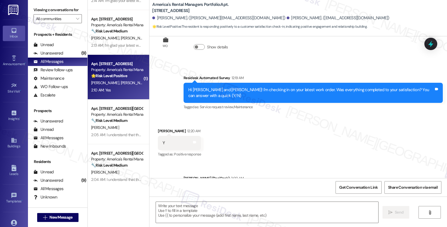
type textarea "Fetching suggested responses. Please feel free to read through the conversation…"
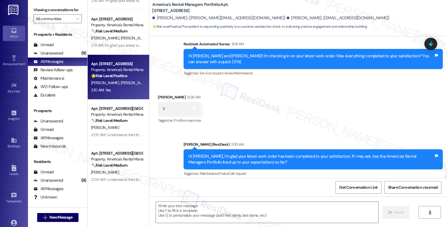
scroll to position [211, 0]
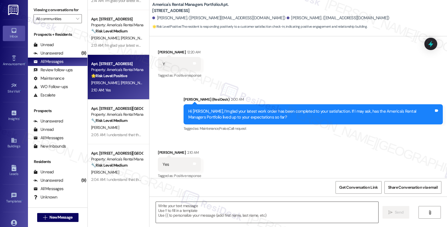
click at [247, 213] on textarea at bounding box center [267, 212] width 223 height 21
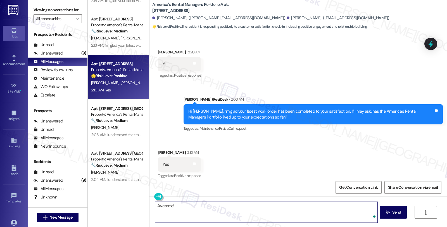
paste textarea "We strive to make your experience here as smooth as possible, and your positive…"
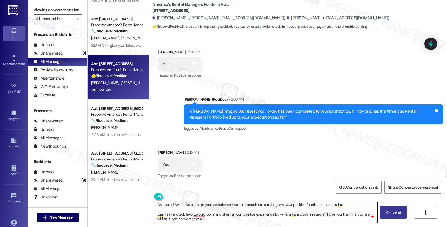
type textarea "Awesome! We strive to make your experience here as smooth as possible, and your…"
click at [398, 211] on span "Send" at bounding box center [397, 212] width 9 height 6
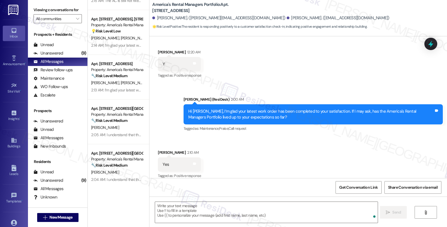
scroll to position [267, 0]
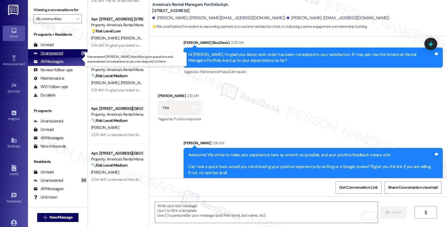
click at [72, 58] on div "Unanswered (9)" at bounding box center [58, 53] width 60 height 8
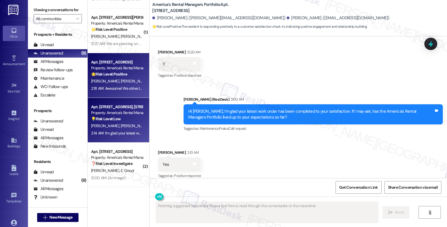
scroll to position [153, 0]
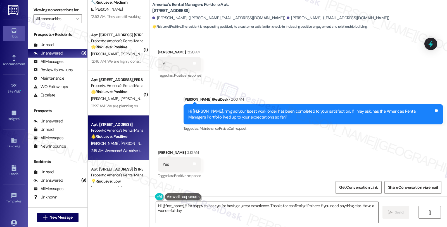
type textarea "Hi {{first_name}}! I'm happy to hear you're having a great experience. Thanks f…"
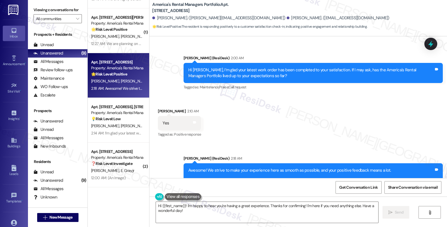
scroll to position [276, 0]
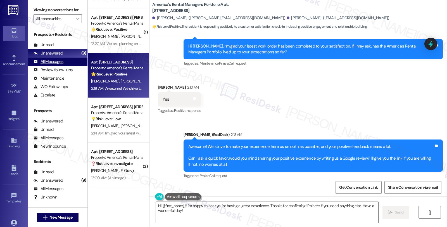
click at [59, 65] on div "All Messages" at bounding box center [49, 62] width 30 height 6
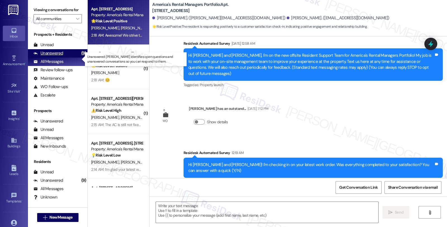
type textarea "Fetching suggested responses. Please feel free to read through the conversation…"
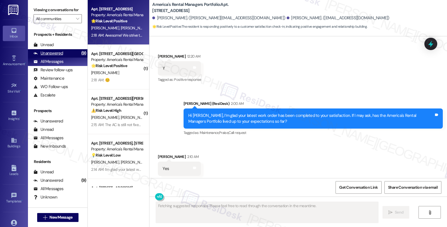
scroll to position [211, 0]
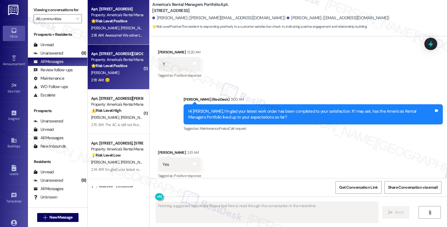
click at [125, 66] on div "🌟 Risk Level: Positive The resident is responding positively to a request for a…" at bounding box center [117, 66] width 52 height 6
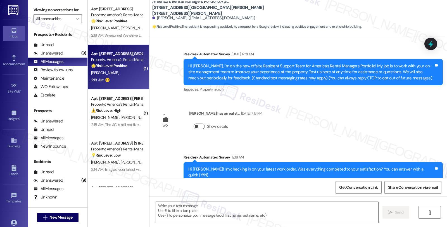
type textarea "Fetching suggested responses. Please feel free to read through the conversation…"
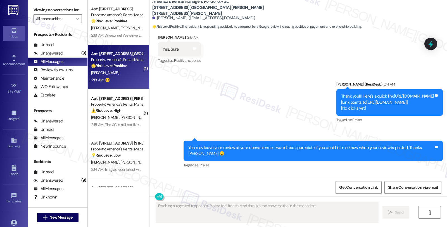
scroll to position [491, 0]
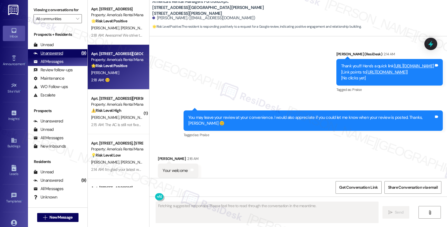
click at [55, 56] on div "Unanswered" at bounding box center [49, 53] width 30 height 6
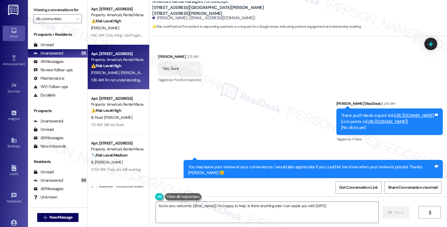
type textarea "You're very welcome, {{first_name}}! I'm happy to help. Is there anything else …"
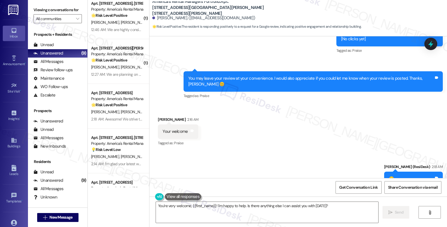
scroll to position [215, 0]
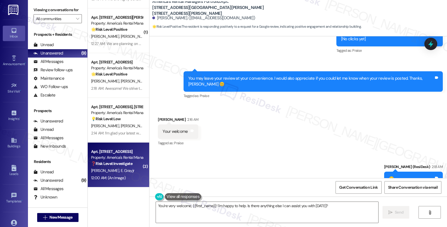
click at [122, 169] on div "[PERSON_NAME] E. Grayjr" at bounding box center [117, 170] width 53 height 7
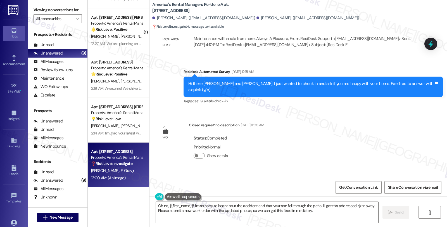
scroll to position [1580, 0]
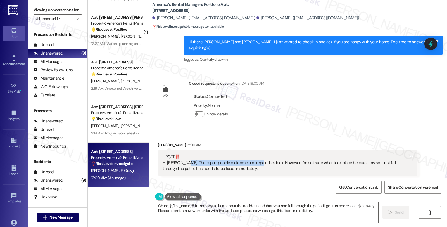
drag, startPoint x: 183, startPoint y: 126, endPoint x: 252, endPoint y: 128, distance: 69.6
click at [252, 154] on div "URGET‼️ Hi Homer. The repair people did come and repair the deck. However, I'm …" at bounding box center [286, 163] width 246 height 18
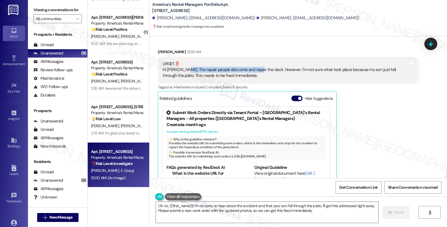
scroll to position [1798, 0]
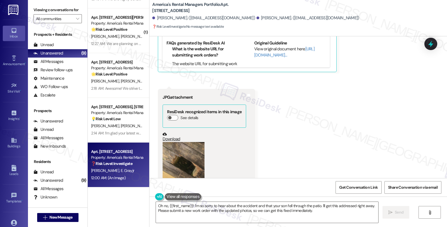
click at [188, 142] on button "Zoom image" at bounding box center [184, 170] width 42 height 56
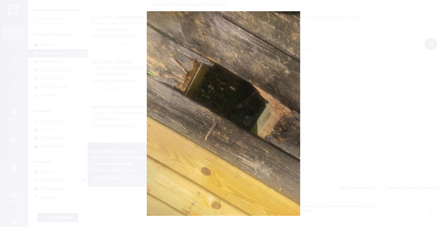
click at [372, 107] on button "Unzoom image" at bounding box center [223, 113] width 447 height 227
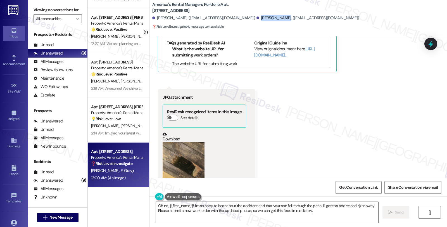
drag, startPoint x: 231, startPoint y: 17, endPoint x: 253, endPoint y: 20, distance: 22.6
click at [257, 20] on div "[PERSON_NAME]. ([EMAIL_ADDRESS][DOMAIN_NAME])" at bounding box center [308, 18] width 103 height 6
copy div "Brianna Gray."
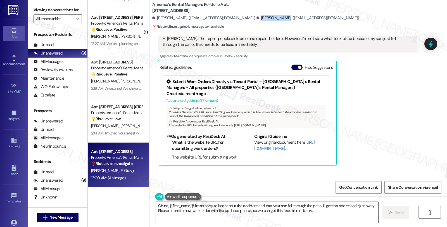
scroll to position [1580, 0]
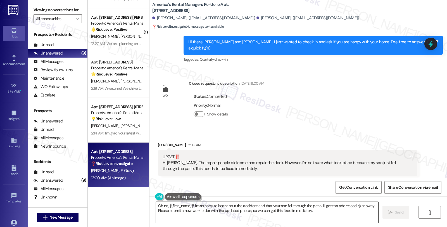
click at [156, 208] on textarea "Oh no, {{first_name}}! I'm so sorry to hear about the accident and that your so…" at bounding box center [267, 212] width 223 height 21
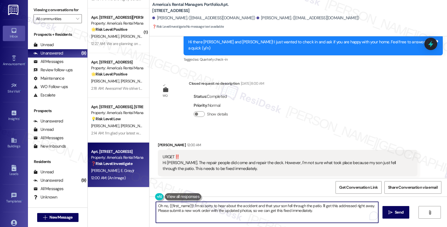
click at [158, 142] on div "Brianna Gray 12:00 AM" at bounding box center [287, 146] width 259 height 8
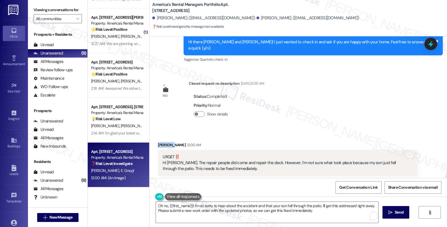
click at [158, 142] on div "Brianna Gray 12:00 AM" at bounding box center [287, 146] width 259 height 8
copy div "Brianna"
click at [155, 206] on textarea "Oh no, {{first_name}}! I'm so sorry to hear about the accident and that your so…" at bounding box center [266, 212] width 223 height 21
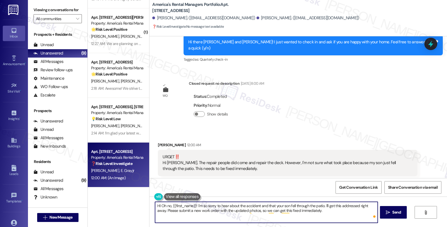
paste textarea "Brianna"
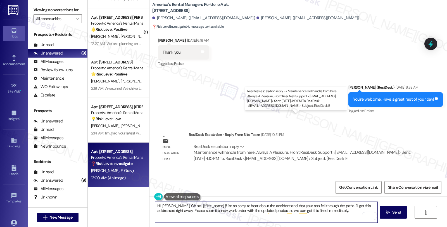
scroll to position [171, 0]
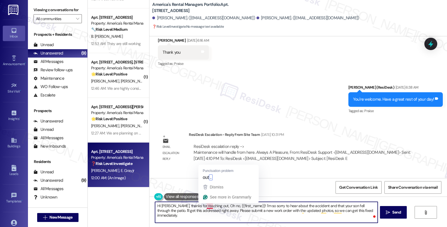
click at [208, 207] on textarea "HI Brianna, thanks for reaching out, Oh no, {{first_name}}! I'm so sorry to hea…" at bounding box center [266, 212] width 223 height 21
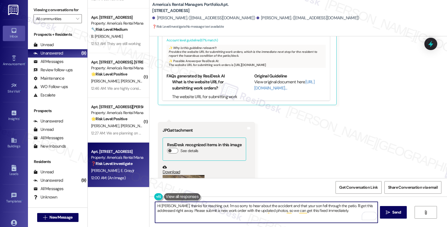
scroll to position [1798, 0]
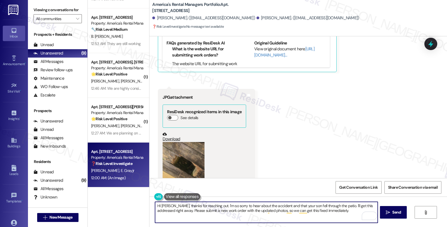
click at [188, 142] on button "Zoom image" at bounding box center [184, 170] width 42 height 56
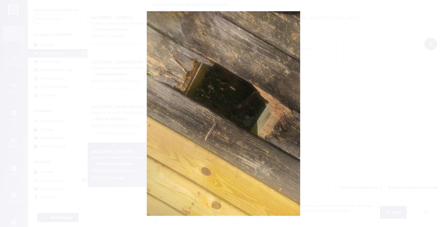
click at [380, 133] on button "Unzoom image" at bounding box center [223, 113] width 447 height 227
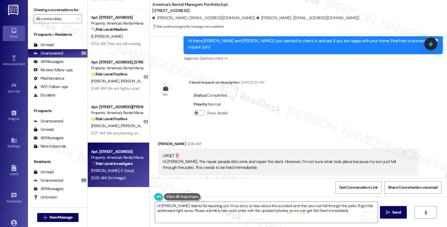
scroll to position [1580, 0]
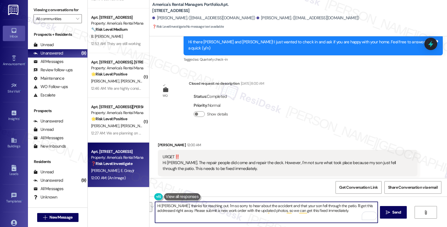
click at [347, 215] on textarea "HI Brianna, thanks for reaching out. I'm so sorry to hear about the accident an…" at bounding box center [266, 212] width 223 height 21
click at [203, 214] on textarea "HI Brianna, thanks for reaching out. I'm so sorry to hear about the accident an…" at bounding box center [266, 212] width 223 height 21
type textarea "HI Brianna, thanks for reaching out. I'm so sorry to hear about the accident an…"
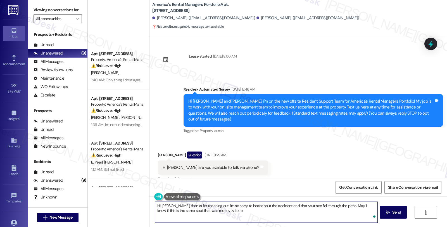
scroll to position [1580, 0]
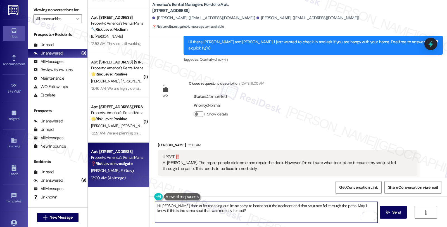
click at [212, 210] on textarea "HI Brianna, thanks for reaching out. I'm so sorry to hear about the accident an…" at bounding box center [266, 212] width 223 height 21
type textarea "HI Brianna, thanks for reaching out. I'm so sorry to hear about the accident an…"
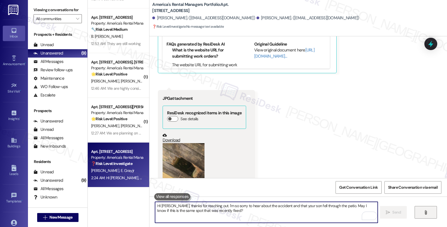
scroll to position [1797, 0]
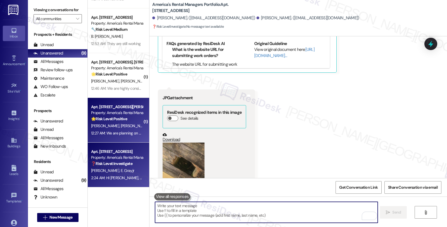
click at [135, 124] on div "K. Mardant J. Mardant" at bounding box center [117, 125] width 53 height 7
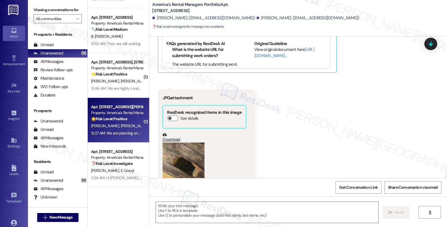
type textarea "Fetching suggested responses. Please feel free to read through the conversation…"
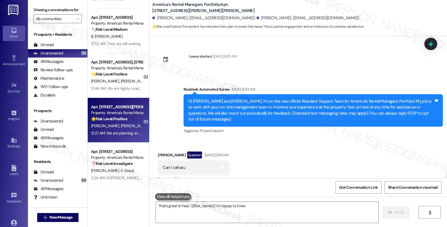
scroll to position [1349, 0]
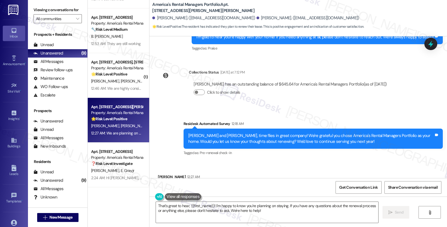
click at [162, 174] on div "James Mardant 12:27 AM" at bounding box center [199, 178] width 82 height 8
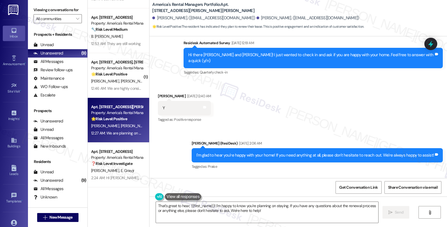
scroll to position [1194, 0]
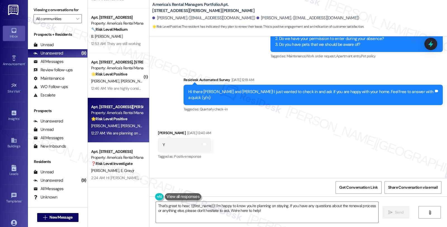
copy div "James"
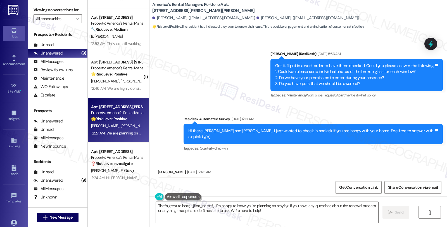
scroll to position [1101, 0]
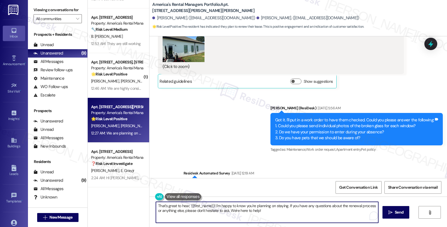
drag, startPoint x: 186, startPoint y: 205, endPoint x: 209, endPoint y: 204, distance: 22.7
click at [209, 204] on textarea "That's great to hear, {{first_name}}! I'm happy to know you're planning on stay…" at bounding box center [267, 212] width 223 height 21
paste textarea "James"
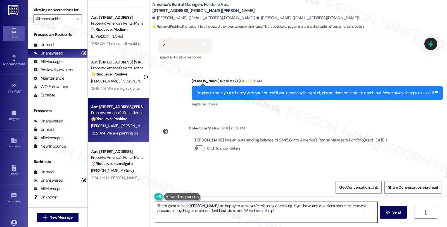
scroll to position [1349, 0]
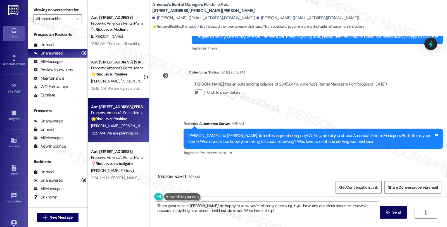
click at [303, 216] on textarea "That's great to hear, James! I'm happy to know you're planning on staying. If y…" at bounding box center [266, 212] width 223 height 21
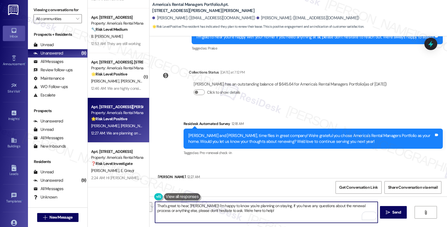
drag, startPoint x: 271, startPoint y: 207, endPoint x: 280, endPoint y: 213, distance: 10.2
click at [280, 213] on textarea "That's great to hear, James! I'm happy to know you're planning on staying. If y…" at bounding box center [266, 212] width 223 height 21
paste textarea "In the meantime, we'd love to hear more about your living experience. What’s th…"
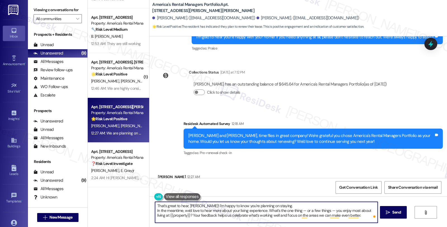
click at [289, 206] on textarea "That's great to hear, James! I'm happy to know you're planning on staying. In t…" at bounding box center [266, 212] width 223 height 21
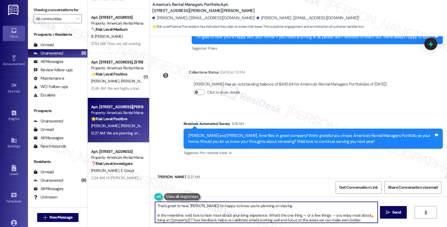
click at [283, 206] on textarea "That's great to hear, James! I'm happy to know you're planning on staying. In t…" at bounding box center [266, 212] width 223 height 21
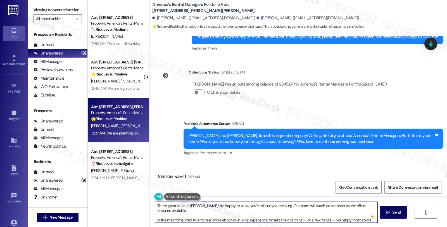
click at [321, 210] on textarea "That's great to hear, James! I'm happy to know you're planning on staying. Our …" at bounding box center [266, 212] width 223 height 21
click at [387, 213] on icon "" at bounding box center [388, 212] width 4 height 4
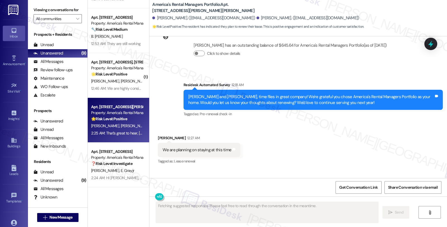
scroll to position [1406, 0]
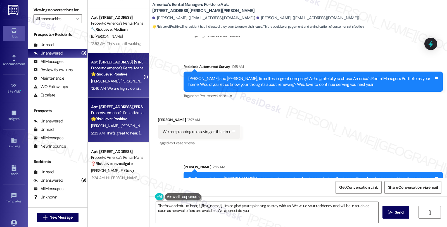
type textarea "That's wonderful to hear, {{first_name}}! I'm so glad you're planning to stay w…"
click at [121, 81] on span "[PERSON_NAME]" at bounding box center [135, 81] width 28 height 5
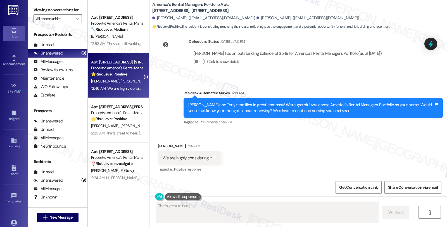
scroll to position [107, 0]
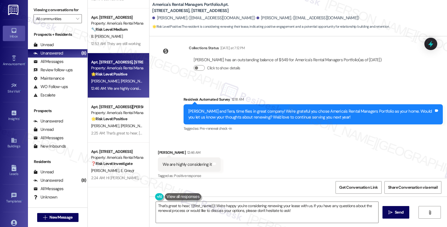
click at [403, 137] on div "Received via SMS Tera Juelg 12:46 AM We are highly considering it Tags and note…" at bounding box center [299, 160] width 298 height 47
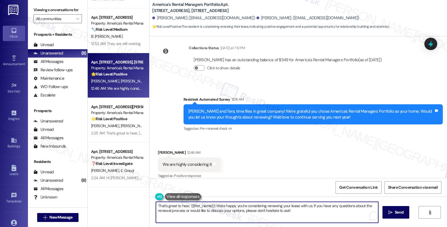
drag, startPoint x: 309, startPoint y: 205, endPoint x: 323, endPoint y: 220, distance: 21.0
click at [323, 220] on textarea "That's great to hear, {{first_name}}! We're happy you're considering renewing y…" at bounding box center [267, 212] width 223 height 21
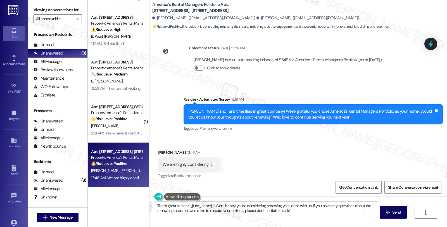
scroll to position [126, 0]
click at [158, 150] on div "Tera Juelg 12:46 AM" at bounding box center [189, 154] width 63 height 8
copy div "Tera"
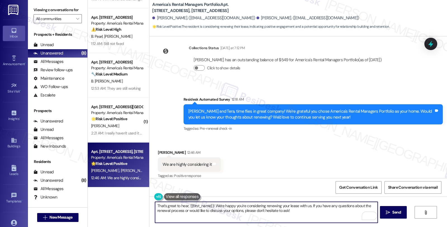
drag, startPoint x: 185, startPoint y: 205, endPoint x: 209, endPoint y: 206, distance: 23.5
click at [209, 206] on textarea "That's great to hear, {{first_name}}! We're happy you're considering renewing y…" at bounding box center [266, 212] width 223 height 21
paste textarea "Tera"
drag, startPoint x: 292, startPoint y: 205, endPoint x: 318, endPoint y: 221, distance: 30.4
click at [318, 221] on textarea "That's great to hear, Tera! We're happy you're considering renewing your lease …" at bounding box center [266, 212] width 223 height 21
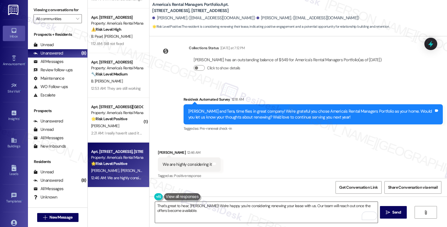
click at [241, 219] on textarea "That's great to hear, Tera! We're happy you're considering renewing your lease …" at bounding box center [266, 212] width 223 height 21
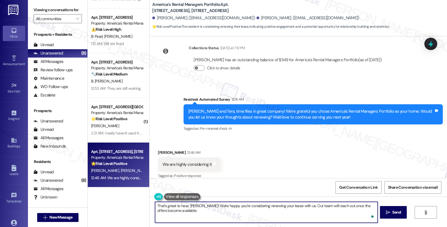
paste textarea "In the meantime, we'd love to hear more about your living experience. What’s th…"
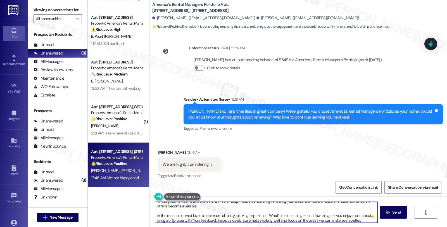
scroll to position [6, 0]
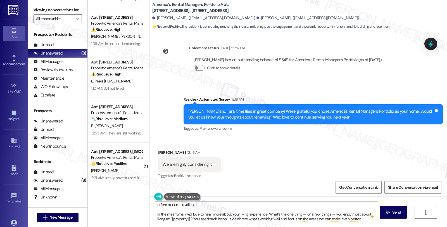
click at [280, 222] on textarea "That's great to hear, Tera! We're happy you're considering renewing your lease …" at bounding box center [266, 212] width 223 height 21
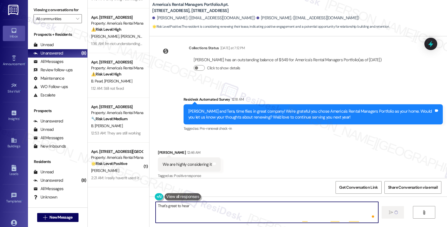
scroll to position [0, 0]
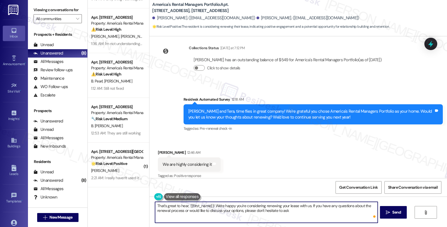
type textarea "That's great to hear, {{first_name}}! We're happy you're considering renewing y…"
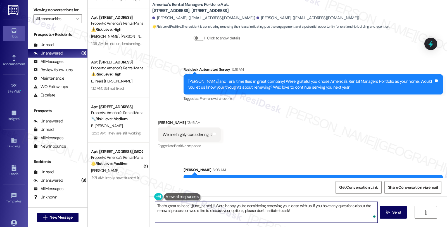
scroll to position [169, 0]
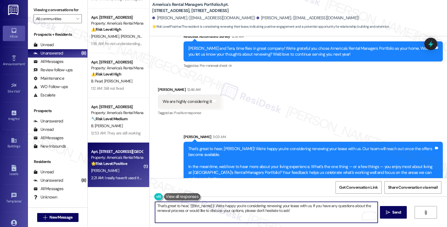
click at [131, 171] on div "[PERSON_NAME]" at bounding box center [117, 170] width 53 height 7
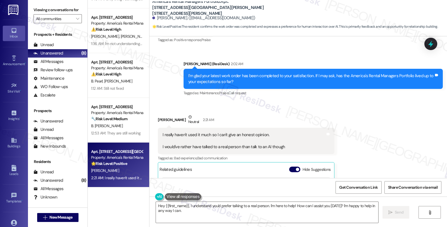
scroll to position [334, 0]
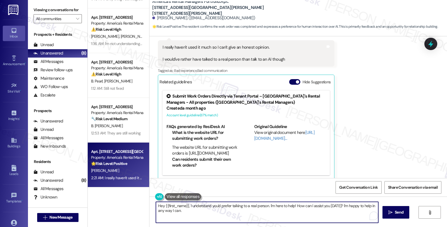
drag, startPoint x: 180, startPoint y: 206, endPoint x: 136, endPoint y: 206, distance: 43.9
click at [136, 206] on div "( 3 ) Apt. 5443 Somersby Parkway, 5443 Somersby Parkway Property: America's Ren…" at bounding box center [268, 113] width 360 height 227
click at [155, 205] on textarea "You can always reach out I understand you'd prefer talking to a real person. I'…" at bounding box center [266, 212] width 223 height 21
click at [194, 206] on textarea "I'm a real person, and you You can always reach out I understand you'd prefer t…" at bounding box center [266, 212] width 223 height 21
click at [306, 213] on textarea "I'm a real person, and you can always reach out if you concenrs. You can always…" at bounding box center [266, 212] width 223 height 21
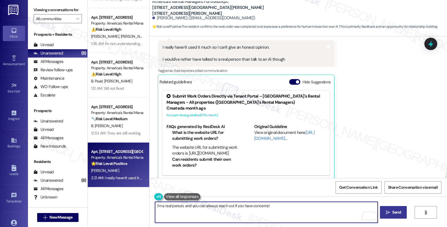
type textarea "I'm a real person, and you can always reach out if you have concerns!"
click at [393, 213] on span "Send" at bounding box center [397, 212] width 9 height 6
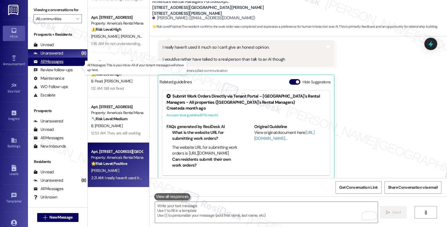
click at [64, 65] on div "All Messages (undefined)" at bounding box center [58, 62] width 60 height 8
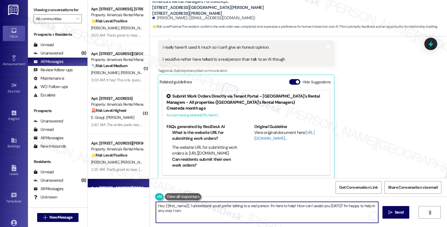
drag, startPoint x: 171, startPoint y: 202, endPoint x: 123, endPoint y: 192, distance: 49.0
click at [123, 192] on div "Apt. 940 Moonlite Drive, 940 Moonlite Drive Property: America's Rental Managers…" at bounding box center [268, 113] width 360 height 227
paste textarea "Hey {{first_name}}, I understand you'd prefer talking to a real person. I'm her…"
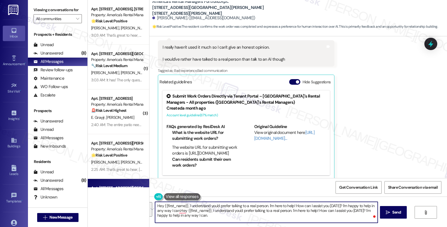
drag, startPoint x: 211, startPoint y: 216, endPoint x: 149, endPoint y: 195, distance: 65.9
click at [150, 195] on div "Lease started May 31, 2023 at 8:00 AM Survey, sent via SMS Residesk Automated S…" at bounding box center [299, 149] width 298 height 227
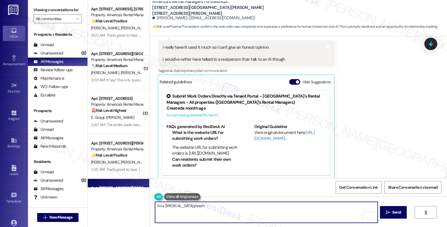
click at [166, 205] on textarea "I'm a rela peson" at bounding box center [266, 212] width 223 height 21
type textarea "I'm a reapeson"
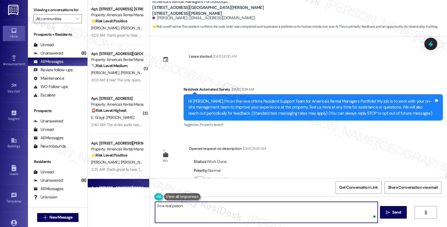
scroll to position [334, 0]
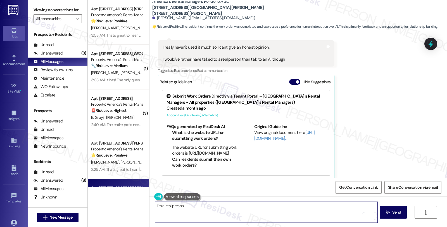
click at [195, 204] on textarea "I'm a real person" at bounding box center [266, 212] width 223 height 21
click at [212, 205] on textarea "I'm a real person and you can a" at bounding box center [266, 212] width 223 height 21
click at [289, 208] on textarea "I'm a real person and you can always reach out if you have concerns!" at bounding box center [266, 212] width 223 height 21
click at [213, 207] on textarea "I'm a real person, and you can always reach out if you have concerns!" at bounding box center [266, 212] width 223 height 21
type textarea "I'm a real person, and you can always reach out if you have concerns!"
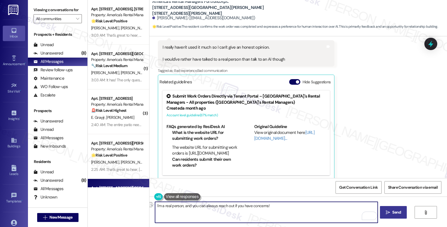
click at [396, 207] on button " Send" at bounding box center [393, 212] width 27 height 13
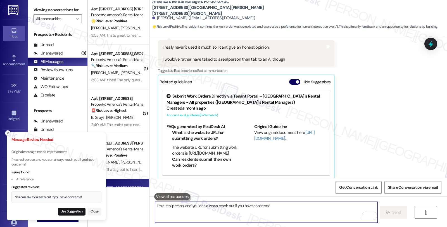
click at [191, 210] on textarea "I'm a real person, and you can always reach out if you have concerns!" at bounding box center [266, 212] width 223 height 21
paste textarea "I'm a real person, and you can always reach out if you have concerns!"
click at [158, 206] on textarea "I'm a real person, and you can always reach out if you have concerns!" at bounding box center [266, 212] width 223 height 21
click at [168, 204] on textarea "I'm a real person, and you can always reach out if you have concerns!" at bounding box center [266, 212] width 223 height 21
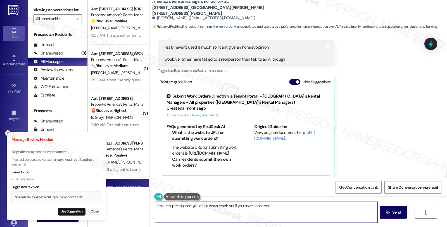
click at [168, 204] on textarea "I'm a real person, and you can always reach out if you have concerns!" at bounding box center [266, 212] width 223 height 21
type textarea "I'm a real human, and you can always reach out if you have concerns!"
click at [393, 210] on span "Send" at bounding box center [397, 212] width 9 height 6
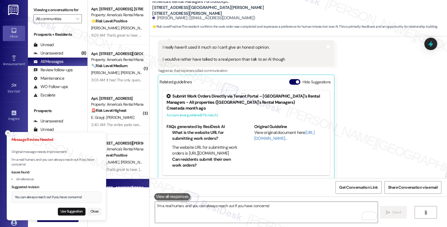
click at [184, 197] on button at bounding box center [172, 196] width 36 height 7
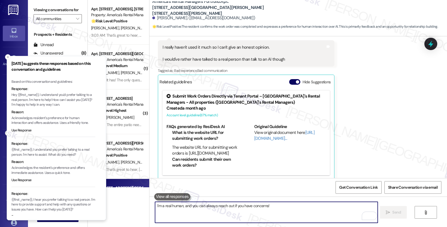
click at [216, 208] on textarea "I'm a real human, and you can always reach out if you have concerns!" at bounding box center [266, 212] width 223 height 21
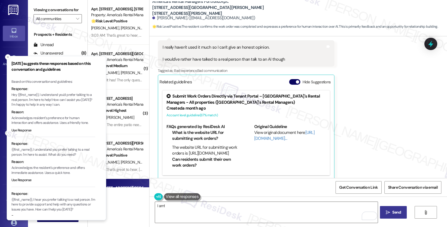
click at [379, 137] on div "Received via SMS Nathan Luster Neutral 2:21 AM I really haven't used it much so…" at bounding box center [299, 99] width 298 height 170
click at [192, 213] on textarea "I am!" at bounding box center [266, 212] width 223 height 21
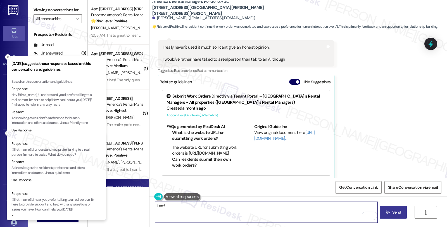
paste textarea "I'm a real person, and you can always reach out if you have concerns!"
drag, startPoint x: 162, startPoint y: 205, endPoint x: 191, endPoint y: 205, distance: 29.1
click at [191, 205] on textarea "I am! I'm a real person, and you can always reach out if you have concerns!" at bounding box center [266, 212] width 223 height 21
type textarea "I am! And you can always reach out if you have concerns!"
click at [389, 210] on span " Send" at bounding box center [394, 212] width 18 height 6
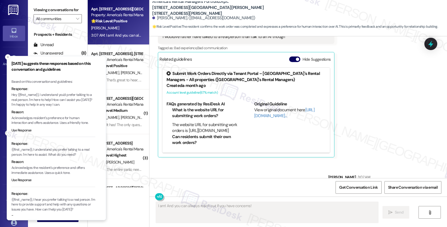
scroll to position [373, 0]
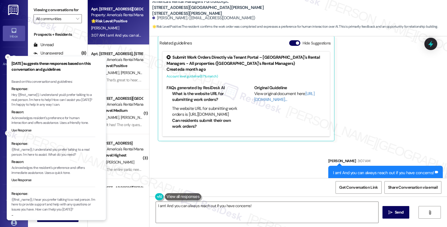
click at [10, 57] on button "Close toast" at bounding box center [8, 57] width 6 height 6
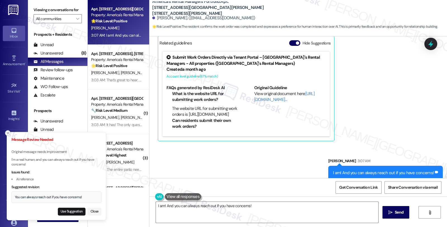
click at [8, 133] on icon "Close toast" at bounding box center [7, 132] width 3 height 3
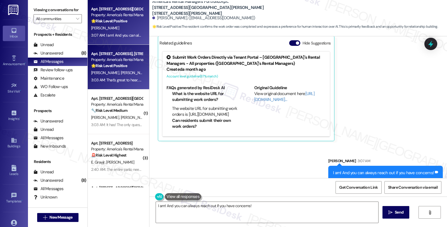
click at [129, 67] on div "🌟 Risk Level: Positive The resident is considering renewing their lease, indica…" at bounding box center [117, 66] width 52 height 6
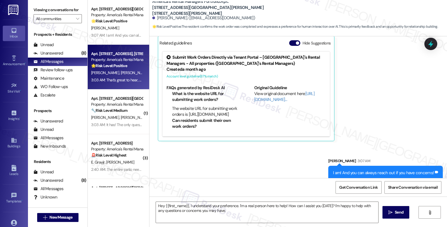
type textarea "Fetching suggested responses. Please feel free to read through the conversation…"
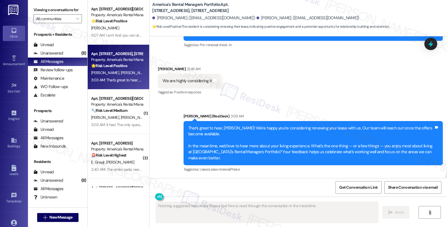
scroll to position [178, 0]
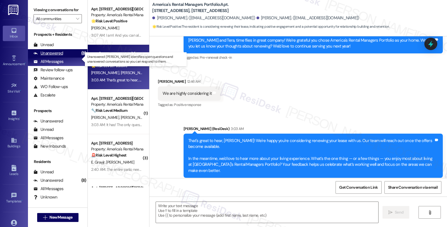
click at [60, 56] on div "Unanswered" at bounding box center [49, 53] width 30 height 6
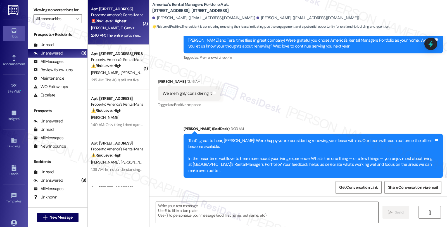
click at [122, 29] on div "B. Gray E. Grayjr" at bounding box center [117, 28] width 53 height 7
type textarea "Fetching suggested responses. Please feel free to read through the conversation…"
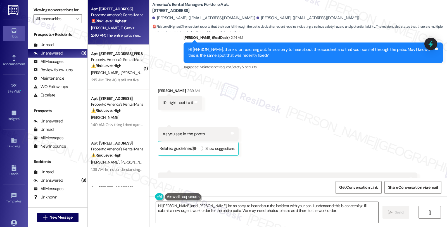
scroll to position [1904, 0]
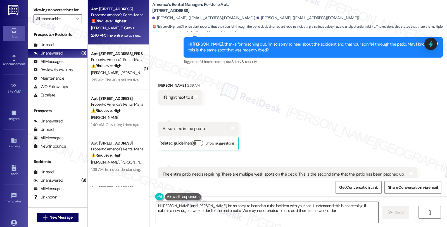
drag, startPoint x: 254, startPoint y: 114, endPoint x: 256, endPoint y: 121, distance: 7.3
click at [256, 118] on div "Received via SMS Brianna Gray 2:39 AM It's right next to it Tags and notes Rece…" at bounding box center [299, 142] width 298 height 144
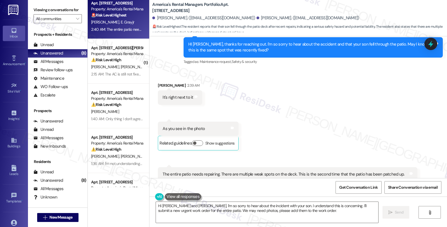
scroll to position [0, 0]
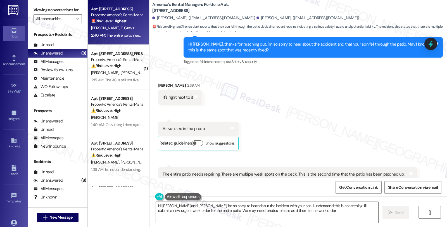
click at [245, 86] on div "Received via SMS Brianna Gray 2:39 AM It's right next to it Tags and notes Rece…" at bounding box center [299, 142] width 298 height 144
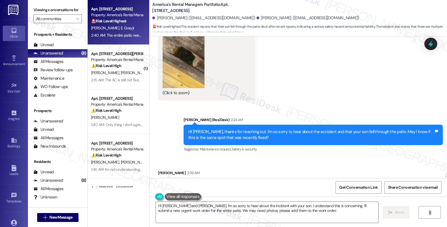
scroll to position [1811, 0]
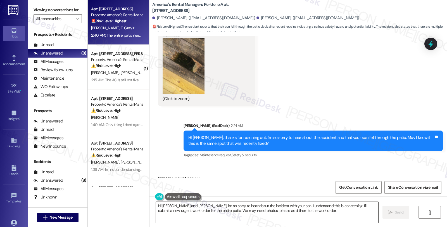
click at [306, 213] on textarea "Hi Edward and Brianna, I'm so sorry to hear about the incident with your son. I…" at bounding box center [267, 212] width 223 height 21
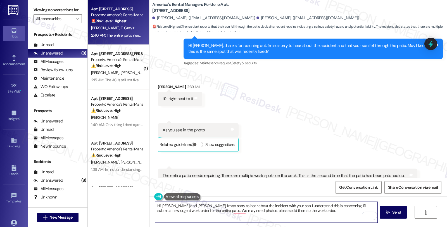
scroll to position [1904, 0]
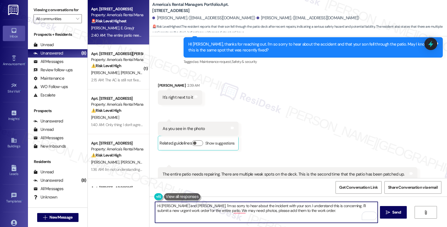
click at [155, 208] on textarea "Hi Edward and Brianna, I'm so sorry to hear about the incident with your son. I…" at bounding box center [266, 212] width 223 height 21
click at [199, 205] on textarea "Thanks for letting me know. Hi Edward and Brianna, I'm so sorry to hear about t…" at bounding box center [266, 212] width 223 height 21
drag, startPoint x: 303, startPoint y: 207, endPoint x: 309, endPoint y: 217, distance: 11.4
click at [309, 217] on textarea "Thanks for letting me know. I'll follow up on this and will be in touch when we…" at bounding box center [266, 212] width 223 height 21
drag, startPoint x: 302, startPoint y: 206, endPoint x: 311, endPoint y: 218, distance: 15.4
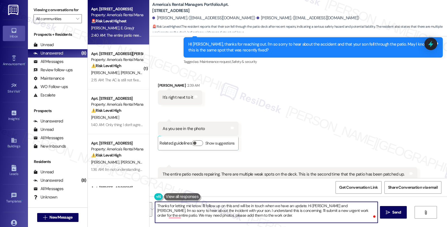
click at [311, 218] on textarea "Thanks for letting me know. I'll follow up on this and will be in touch when we…" at bounding box center [266, 212] width 223 height 21
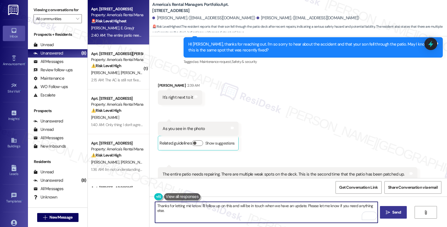
type textarea "Thanks for letting me know. I'll follow up on this and will be in touch when we…"
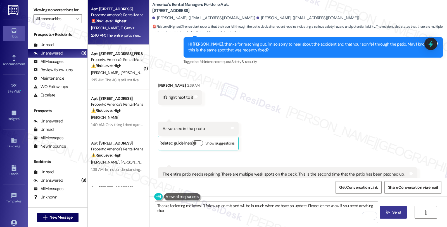
click at [396, 213] on span "Send" at bounding box center [397, 212] width 9 height 6
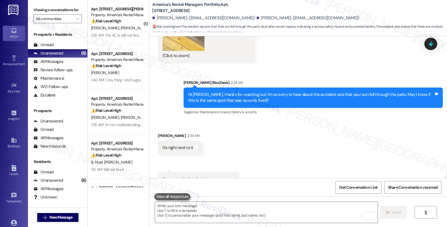
scroll to position [1943, 0]
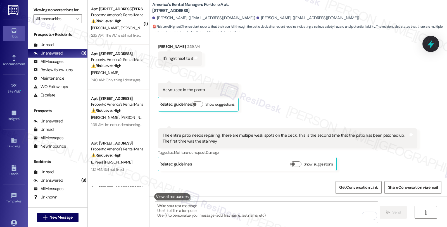
click at [431, 46] on icon at bounding box center [431, 44] width 7 height 9
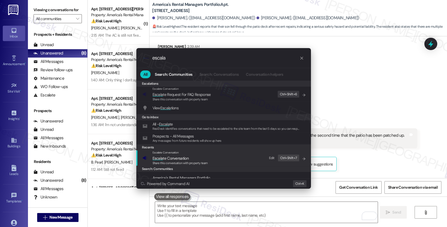
type input "escala"
click at [183, 156] on span "Escala te Conversation" at bounding box center [171, 158] width 36 height 5
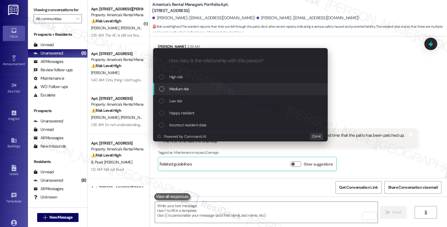
click at [188, 86] on div "Medium risk" at bounding box center [240, 89] width 175 height 12
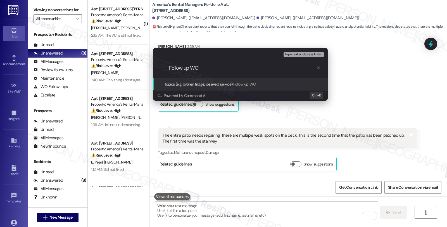
paste input "#53278-1"
type input "Follow up WO #53278-1 (patio deck)"
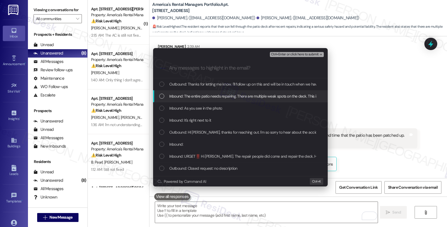
click at [188, 93] on span "Inbound: The entire patio needs repairing. There are multiple weak spots on the…" at bounding box center [312, 96] width 287 height 6
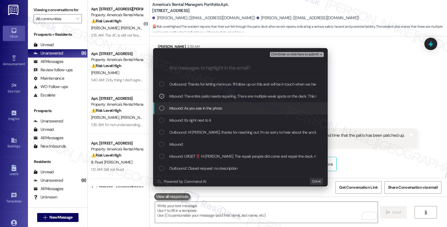
click at [189, 111] on span "Inbound: As you see in the photo" at bounding box center [195, 108] width 53 height 6
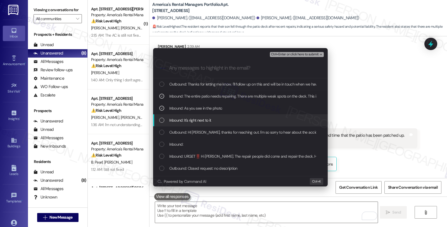
click at [189, 124] on div "Inbound: It's right next to it" at bounding box center [240, 120] width 175 height 12
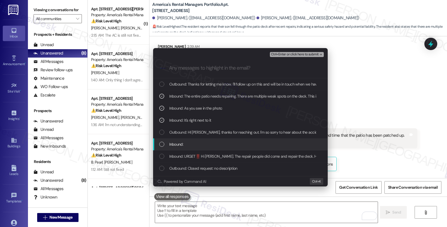
click at [189, 143] on div "Inbound:" at bounding box center [241, 144] width 164 height 6
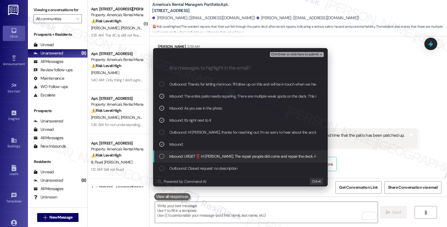
click at [188, 156] on span "Inbound: URGET‼️ Hi Homer. The repair people did come and repair the deck. Howe…" at bounding box center [336, 156] width 335 height 6
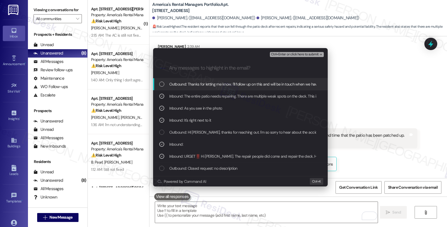
click at [305, 54] on span "Ctrl+Enter or click here to submit" at bounding box center [295, 55] width 48 height 4
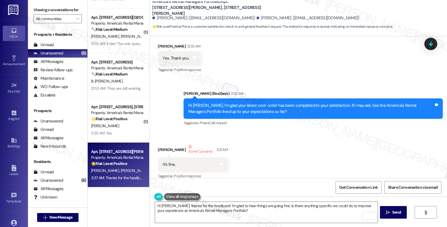
scroll to position [244, 0]
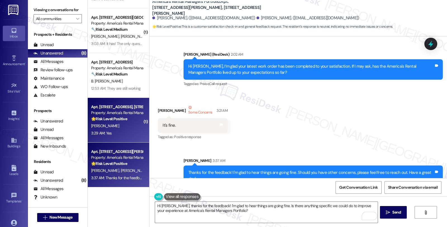
click at [125, 124] on div "[PERSON_NAME]" at bounding box center [117, 125] width 53 height 7
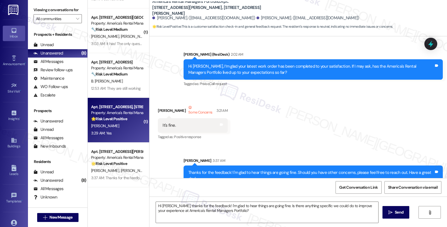
type textarea "Fetching suggested responses. Please feel free to read through the conversation…"
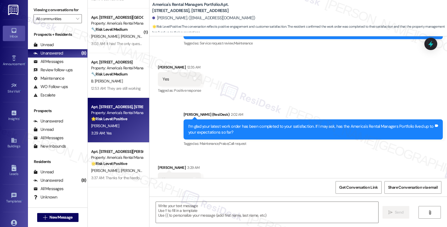
scroll to position [211, 0]
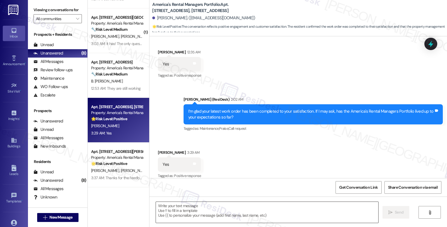
click at [232, 212] on textarea at bounding box center [267, 212] width 223 height 21
click at [282, 157] on div "Received via SMS [PERSON_NAME] 3:29 AM Yes Tags and notes Tagged as: Positive r…" at bounding box center [299, 160] width 298 height 47
click at [221, 214] on textarea "To enrich screen reader interactions, please activate Accessibility in Grammarl…" at bounding box center [266, 212] width 223 height 21
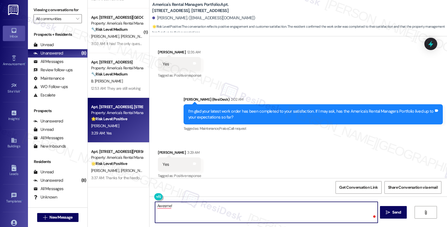
paste textarea "We strive to make your experience here as smooth as possible, and your positive…"
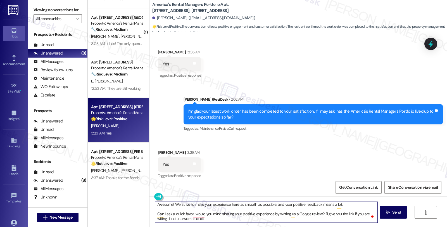
scroll to position [4, 0]
type textarea "Awesome! We strive to make your experience here as smooth as possible, and your…"
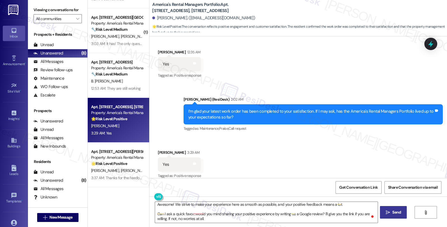
click at [394, 211] on span "Send" at bounding box center [397, 212] width 9 height 6
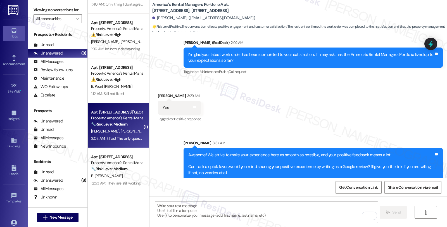
scroll to position [108, 0]
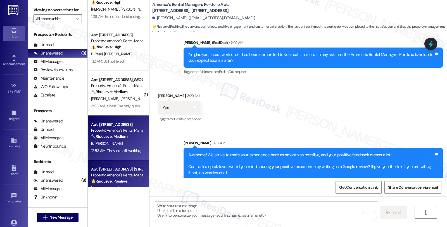
click at [91, 138] on strong "🔧 Risk Level: Medium" at bounding box center [109, 136] width 36 height 5
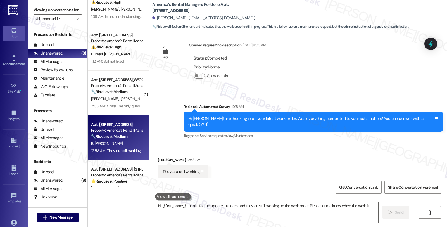
scroll to position [116, 0]
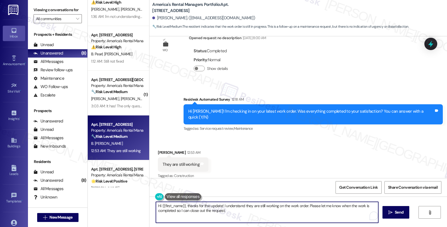
drag, startPoint x: 184, startPoint y: 204, endPoint x: 119, endPoint y: 205, distance: 65.1
click at [119, 205] on div "( 1 ) Apt. 115 Parker Street, 115 Parker Street Property: America's Rental Mana…" at bounding box center [268, 113] width 360 height 227
drag, startPoint x: 317, startPoint y: 205, endPoint x: 320, endPoint y: 229, distance: 24.5
click at [320, 227] on html "Inbox Go to Inbox Announcement • Send A Text Announcement Site Visit • Go to Si…" at bounding box center [223, 113] width 447 height 227
click at [358, 207] on textarea "Thanks for the update! I understand they are still working on the work order. P…" at bounding box center [266, 212] width 223 height 21
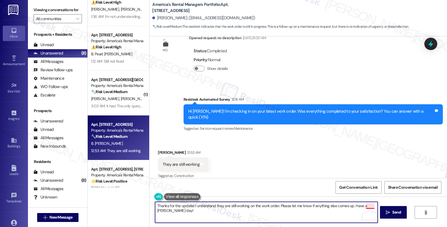
click at [367, 206] on textarea "Thanks for the update! I understand they are still working on the work order. P…" at bounding box center [266, 212] width 223 height 21
type textarea "Thanks for the update! I understand they are still working on the work order. P…"
click at [391, 213] on span " Send" at bounding box center [394, 212] width 18 height 6
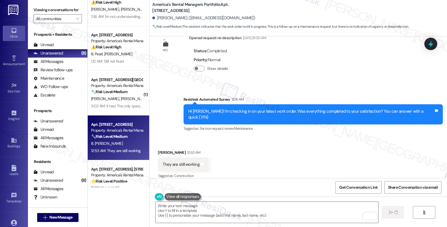
type textarea "Fetching suggested responses. Please feel free to read through the conversation…"
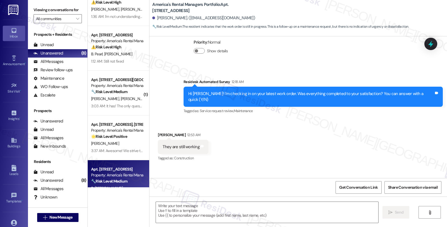
scroll to position [155, 0]
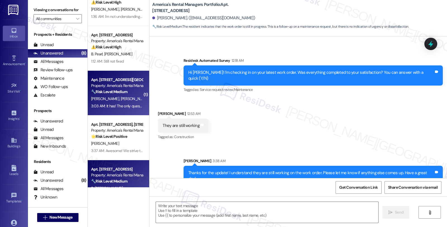
click at [133, 99] on div "[PERSON_NAME] [PERSON_NAME]" at bounding box center [117, 98] width 53 height 7
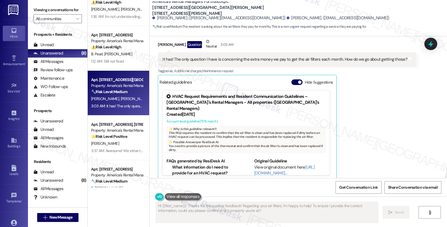
scroll to position [297, 0]
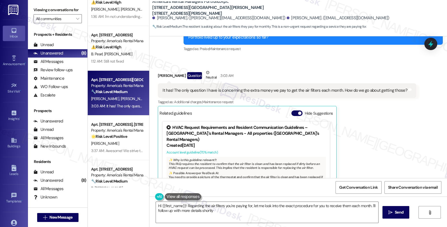
type textarea "Hi {{first_name}}! Regarding the air filters you're paying for, let me look int…"
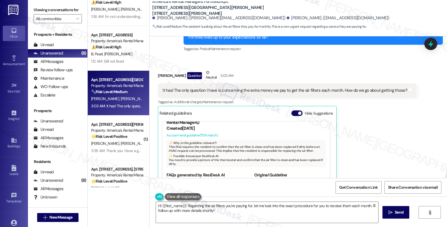
scroll to position [28, 0]
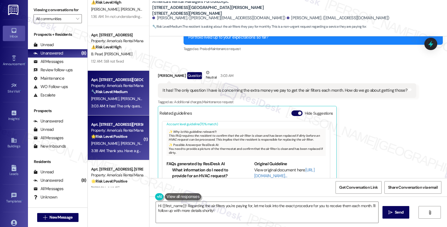
click at [125, 136] on div "🌟 Risk Level: Positive The resident is responding positively to a check-in rega…" at bounding box center [117, 137] width 52 height 6
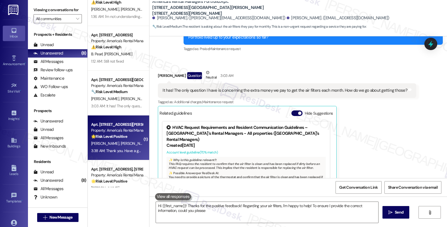
type textarea "Hi {{first_name}}! Thanks for the positive feedback! Regarding your air filters…"
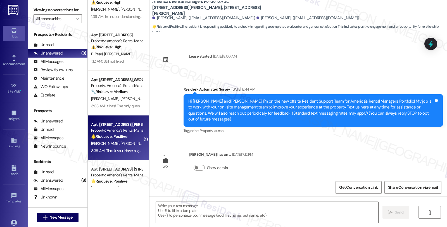
type textarea "Fetching suggested responses. Please feel free to read through the conversation…"
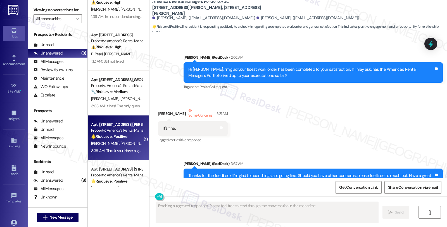
scroll to position [300, 0]
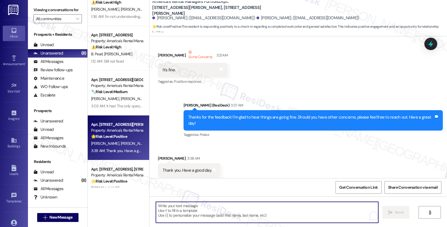
click at [235, 208] on textarea "To enrich screen reader interactions, please activate Accessibility in Grammarl…" at bounding box center [267, 212] width 223 height 21
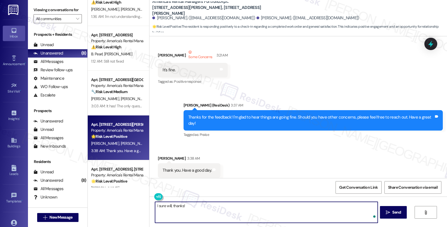
type textarea "I sure will, thanks!"
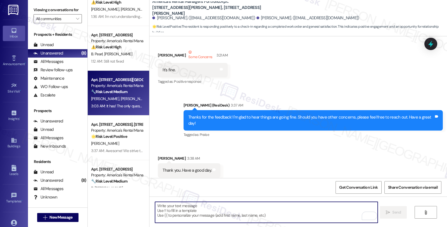
click at [97, 84] on div "Property: America's Rental Managers Portfolio" at bounding box center [117, 86] width 52 height 6
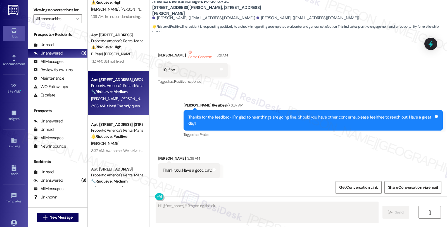
scroll to position [317, 0]
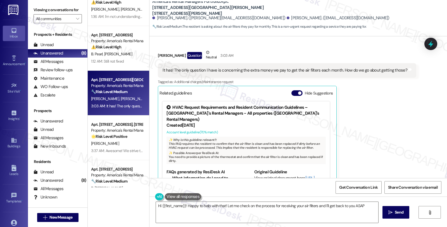
type textarea "Hi {{first_name}}! Happy to help with that! Let me check on the process for rec…"
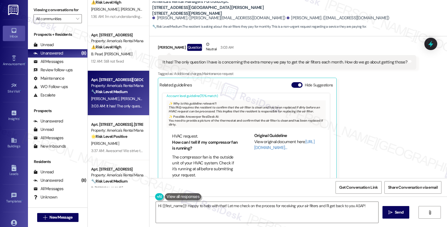
scroll to position [328, 0]
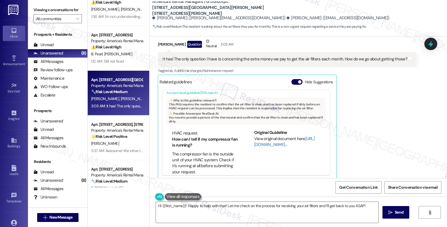
click at [257, 136] on link "[URL][DOMAIN_NAME]…" at bounding box center [284, 141] width 60 height 11
click at [408, 127] on div "Received via SMS [PERSON_NAME] Question Neutral 3:03 AM It has! The only questi…" at bounding box center [287, 109] width 267 height 150
click at [432, 117] on div "Received via SMS [PERSON_NAME] Question Neutral 3:03 AM It has! The only questi…" at bounding box center [299, 105] width 298 height 158
click at [414, 114] on div "Received via SMS [PERSON_NAME] Question Neutral 3:03 AM It has! The only questi…" at bounding box center [299, 105] width 298 height 158
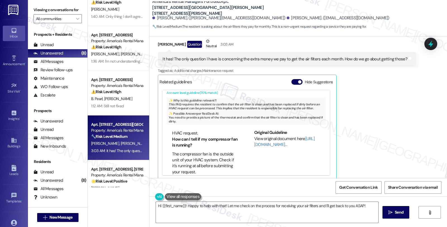
scroll to position [0, 0]
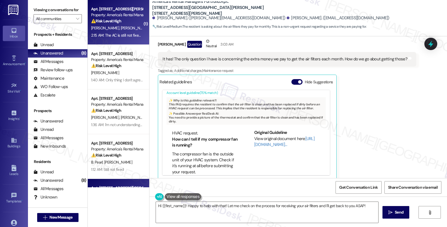
click at [131, 22] on div "⚠️ Risk Level: High The resident reports that the AC is still not fixed and req…" at bounding box center [117, 21] width 52 height 6
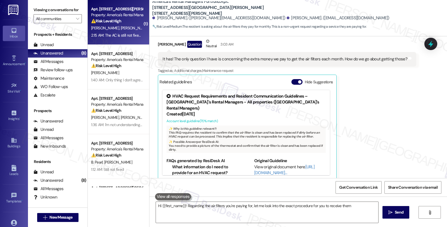
type textarea "Hi {{first_name}}! Regarding the air filters you're paying for, let me look int…"
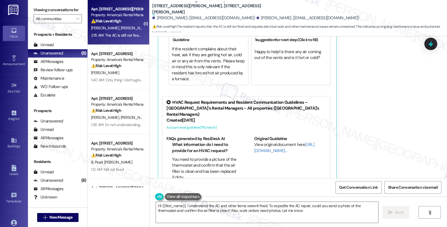
type textarea "Hi {{first_name}}, I understand the AC and other items weren't fixed. To expedi…"
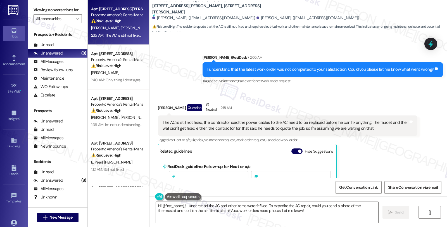
scroll to position [227, 0]
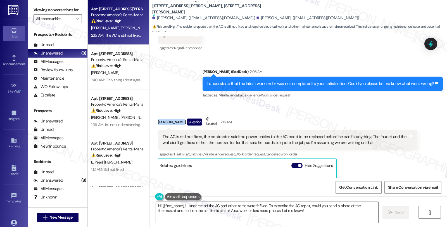
copy div "Brian Riddle"
drag, startPoint x: 174, startPoint y: 115, endPoint x: 152, endPoint y: 116, distance: 21.3
click at [154, 116] on div "Received via SMS Brian Riddle Question Neutral 2:15 AM The AC is still not fixe…" at bounding box center [288, 228] width 268 height 233
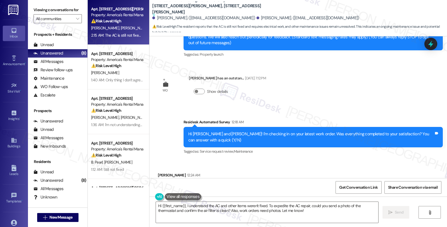
scroll to position [72, 0]
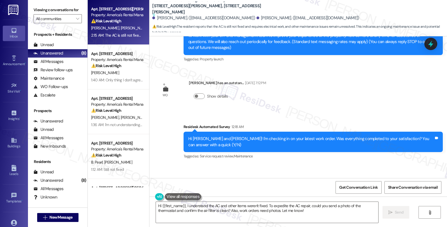
copy div "Brian Riddle"
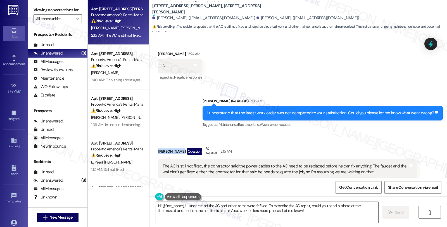
scroll to position [289, 0]
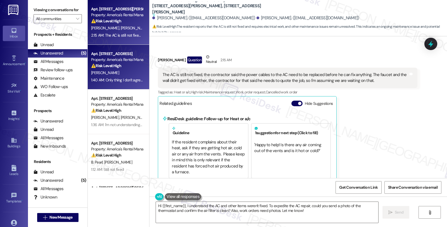
click at [122, 60] on div "Property: America's Rental Managers Portfolio" at bounding box center [117, 60] width 52 height 6
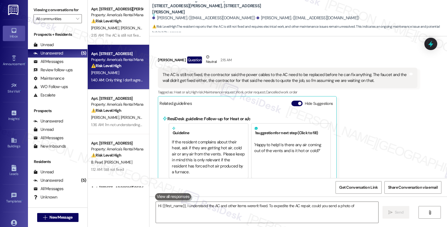
type textarea "Hi {{first_name}}, I understand the AC and other items weren't fixed. To expedi…"
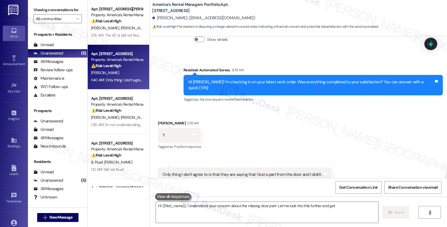
scroll to position [161, 0]
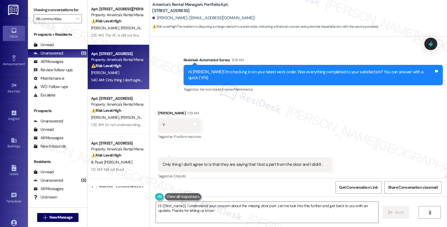
type textarea "Hi {{first_name}}, I understand your concern about the missing door part. Let m…"
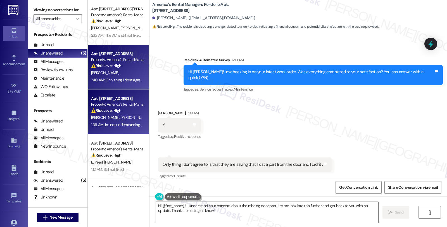
click at [127, 117] on div "W. Taylor M. Jones" at bounding box center [117, 117] width 53 height 7
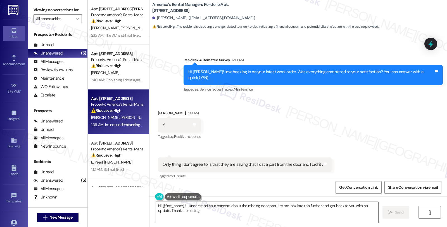
type textarea "Hi {{first_name}}, I understand your concern about the missing door part. Let m…"
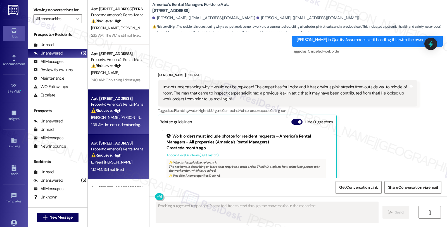
scroll to position [1862, 0]
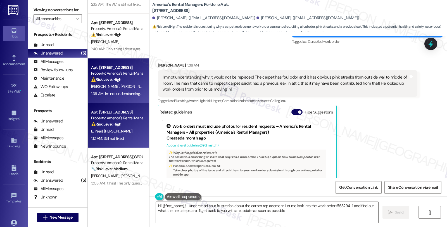
type textarea "Hi {{first_name}}, I understand your frustration about the carpet replacement. …"
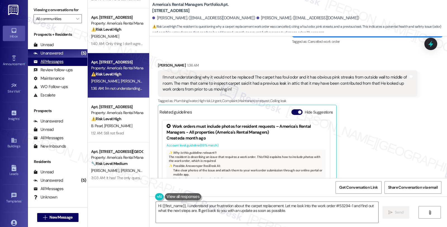
click at [56, 65] on div "All Messages" at bounding box center [49, 62] width 30 height 6
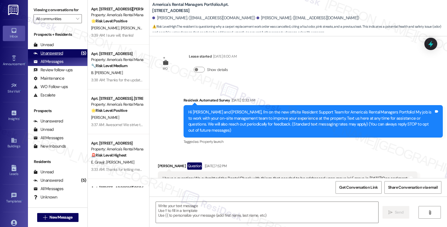
scroll to position [1862, 0]
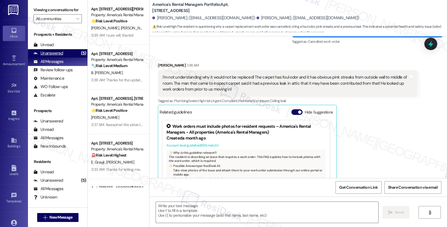
click at [56, 56] on div "Unanswered" at bounding box center [49, 53] width 30 height 6
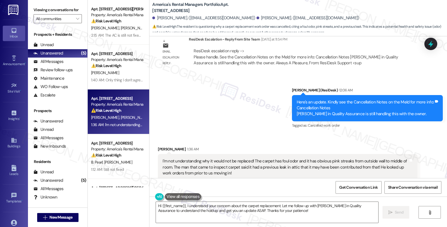
scroll to position [1769, 0]
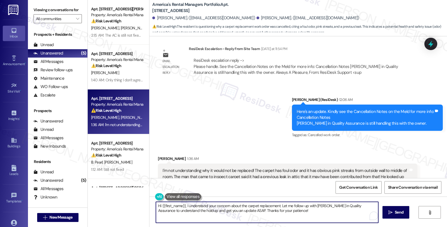
drag, startPoint x: 183, startPoint y: 205, endPoint x: 135, endPoint y: 205, distance: 47.5
click at [135, 205] on div "Apt. 115 Parker Street, 115 Parker Street Property: America's Rental Managers P…" at bounding box center [268, 113] width 360 height 227
drag, startPoint x: 249, startPoint y: 205, endPoint x: 258, endPoint y: 221, distance: 17.7
click at [258, 221] on textarea "I understand your concern about the carpet replacement. Let me follow up with M…" at bounding box center [266, 212] width 223 height 21
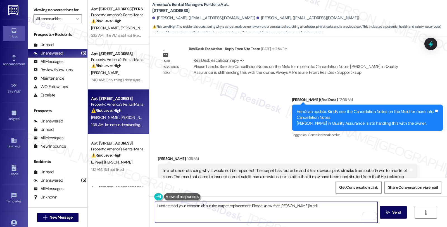
click at [305, 211] on textarea "I understand your concern about the carpet replacement. Please know that Mindy …" at bounding box center [266, 212] width 223 height 21
click at [346, 208] on textarea "I understand your concern about the carpet replacement. Please know that Mindy …" at bounding box center [266, 212] width 223 height 21
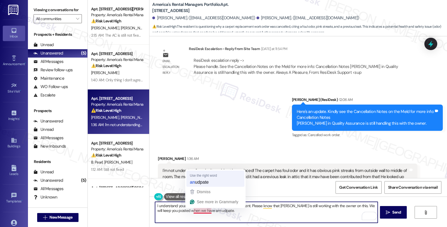
type textarea "I understand your concern about the carpet replacement. Please know that Mindy …"
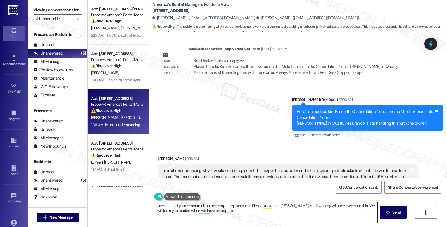
click at [226, 213] on textarea "I understand your concern about the carpet replacement. Please know that Mindy …" at bounding box center [266, 212] width 223 height 21
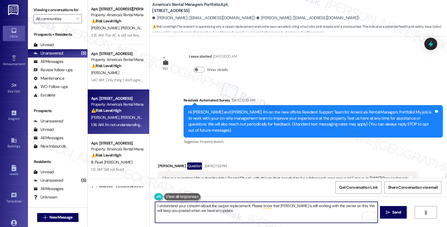
scroll to position [1769, 0]
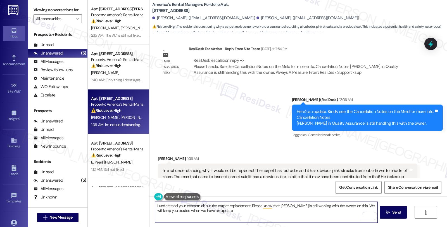
click at [225, 213] on textarea "I understand your concern about the carpet replacement. Please know that [PERSO…" at bounding box center [266, 212] width 223 height 21
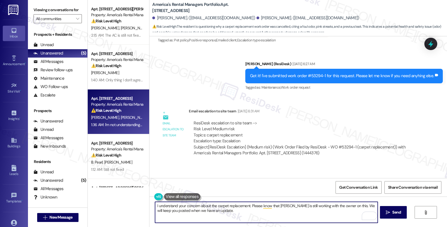
scroll to position [1178, 0]
type textarea "I understand your concern about the carpet replacement. Please know that [PERSO…"
click at [388, 214] on icon "" at bounding box center [388, 212] width 4 height 4
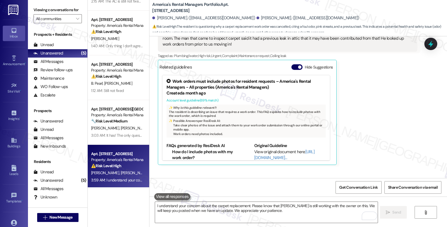
scroll to position [36, 0]
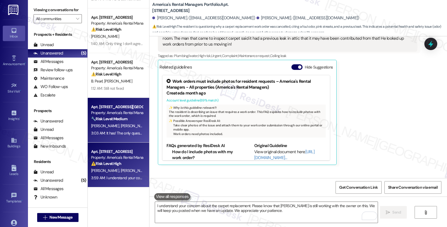
click at [131, 124] on div "[PERSON_NAME] [PERSON_NAME]" at bounding box center [117, 125] width 53 height 7
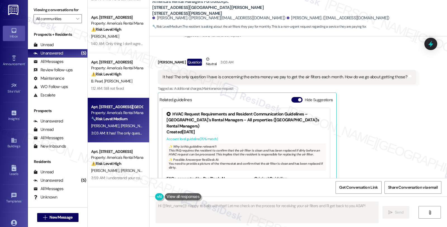
scroll to position [297, 0]
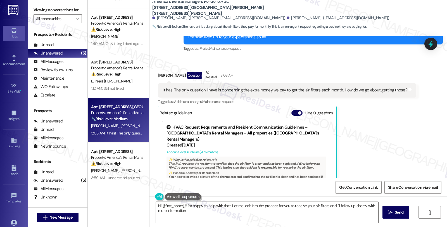
type textarea "Hi {{first_name}}! I'm happy to help with that! Let me look into the process fo…"
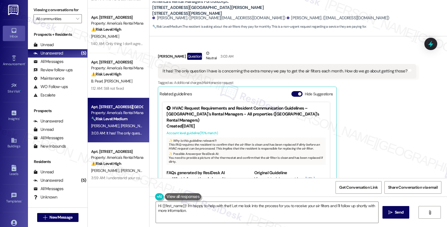
scroll to position [328, 0]
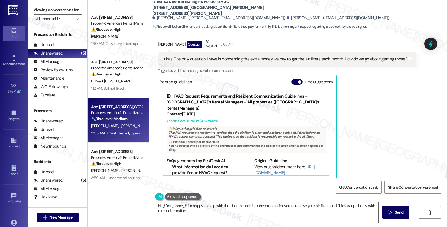
click at [428, 120] on div "Received via SMS [PERSON_NAME] Question Neutral 3:03 AM It has! The only questi…" at bounding box center [299, 105] width 298 height 158
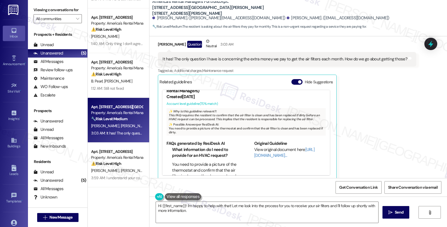
scroll to position [28, 0]
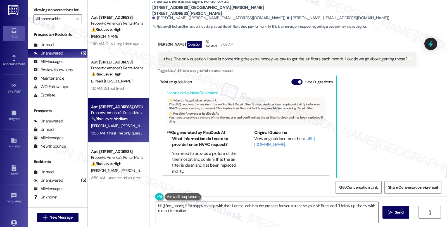
click at [356, 115] on div "[PERSON_NAME] Question Neutral 3:03 AM It has! The only question I have is conc…" at bounding box center [287, 108] width 259 height 141
click at [368, 109] on div "[PERSON_NAME] Question Neutral 3:03 AM It has! The only question I have is conc…" at bounding box center [287, 108] width 259 height 141
